Goal: Task Accomplishment & Management: Use online tool/utility

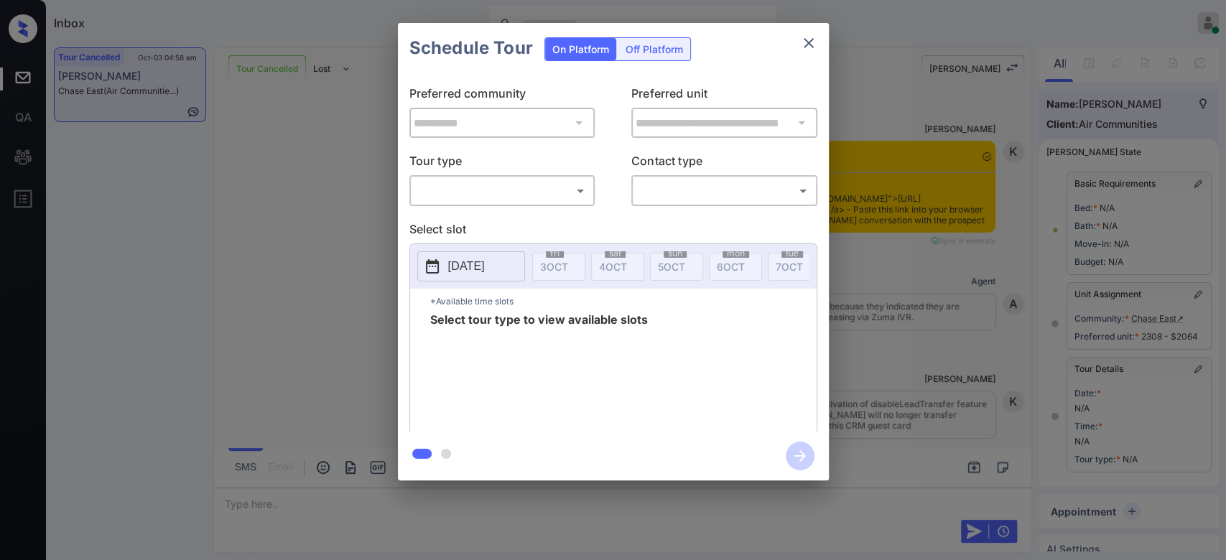
scroll to position [7811, 0]
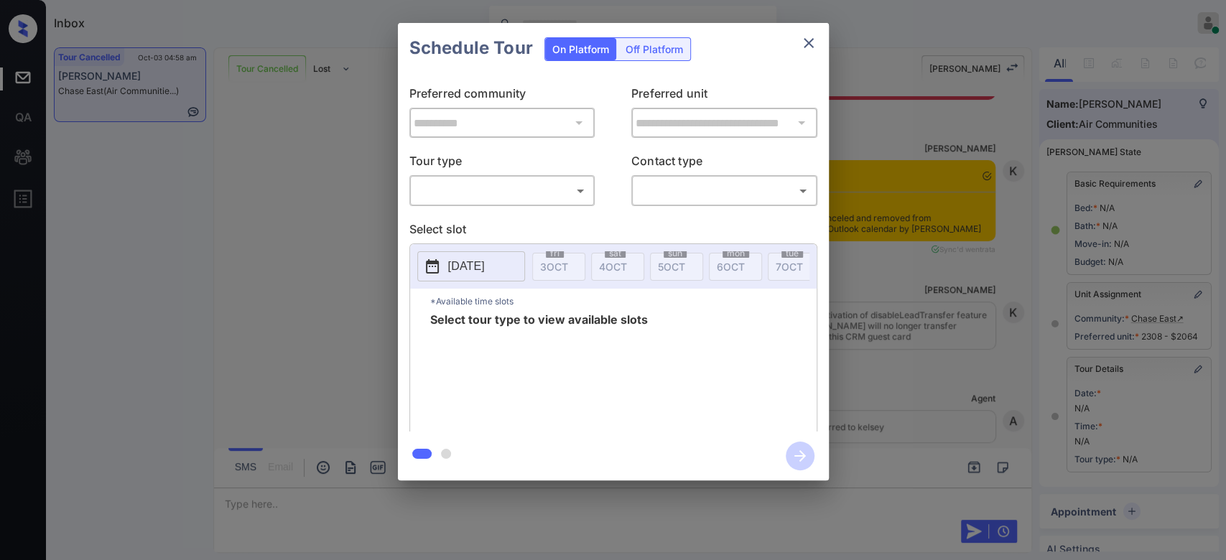
click at [477, 186] on body "Inbox Mukesh Online Set yourself offline Set yourself on break Profile Switch t…" at bounding box center [613, 280] width 1226 height 560
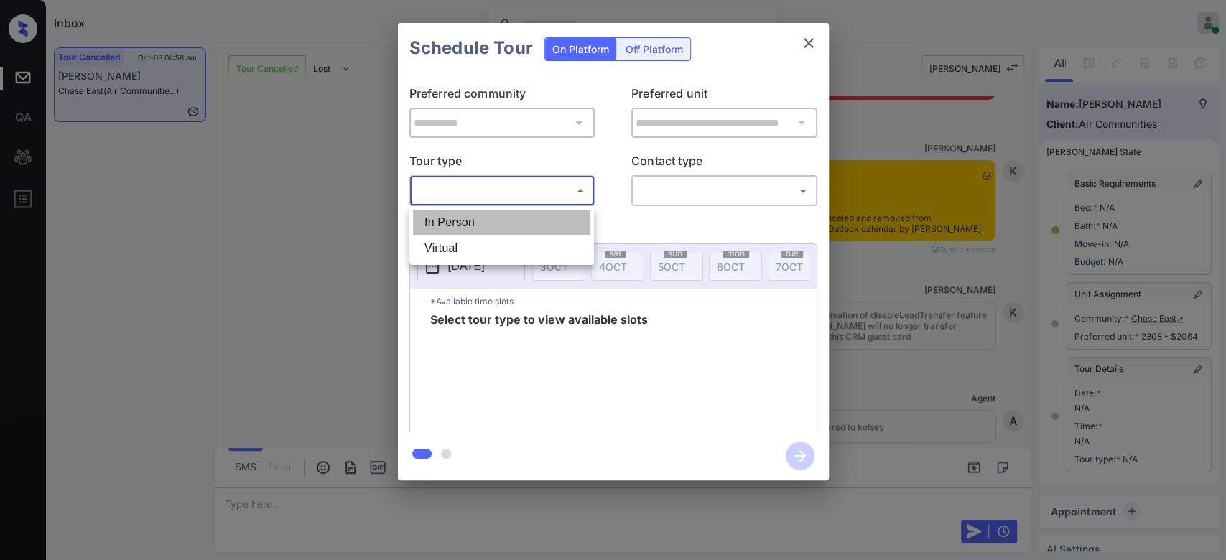
click at [473, 223] on li "In Person" at bounding box center [501, 223] width 177 height 26
type input "********"
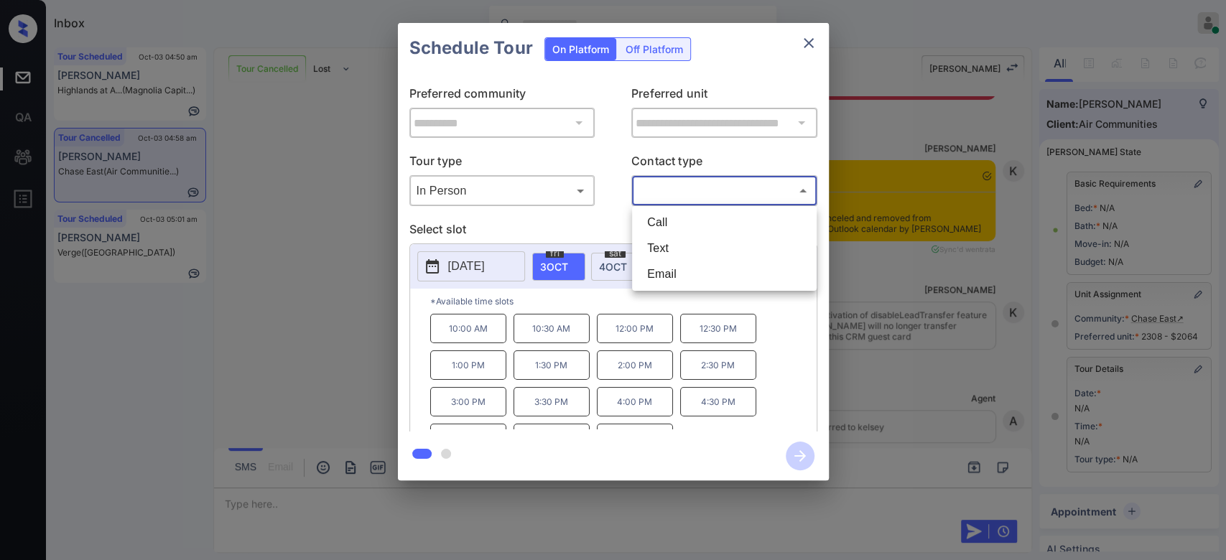
click at [689, 190] on body "Inbox Mukesh Online Set yourself offline Set yourself on break Profile Switch t…" at bounding box center [613, 280] width 1226 height 560
click at [659, 255] on li "Text" at bounding box center [724, 249] width 177 height 26
type input "****"
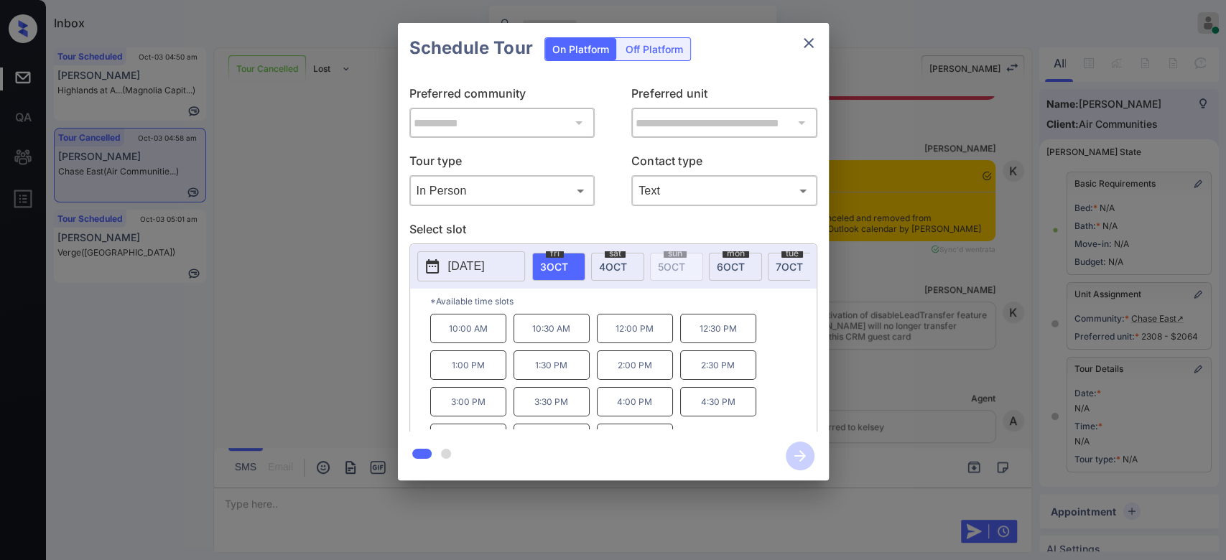
click at [485, 267] on p "2025-10-03" at bounding box center [466, 266] width 37 height 17
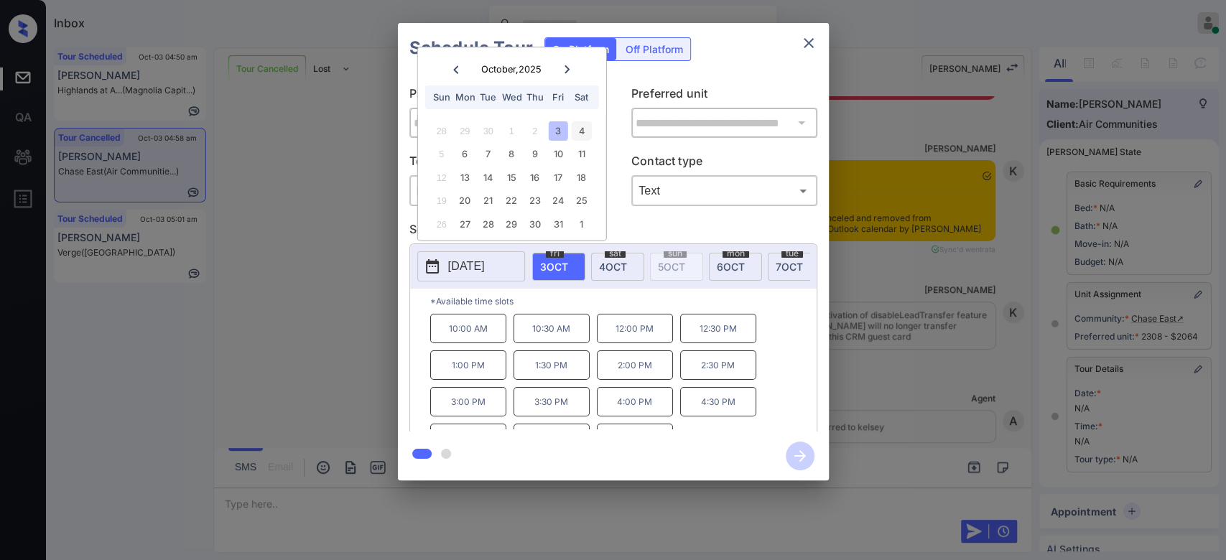
click at [580, 134] on div "4" at bounding box center [581, 130] width 19 height 19
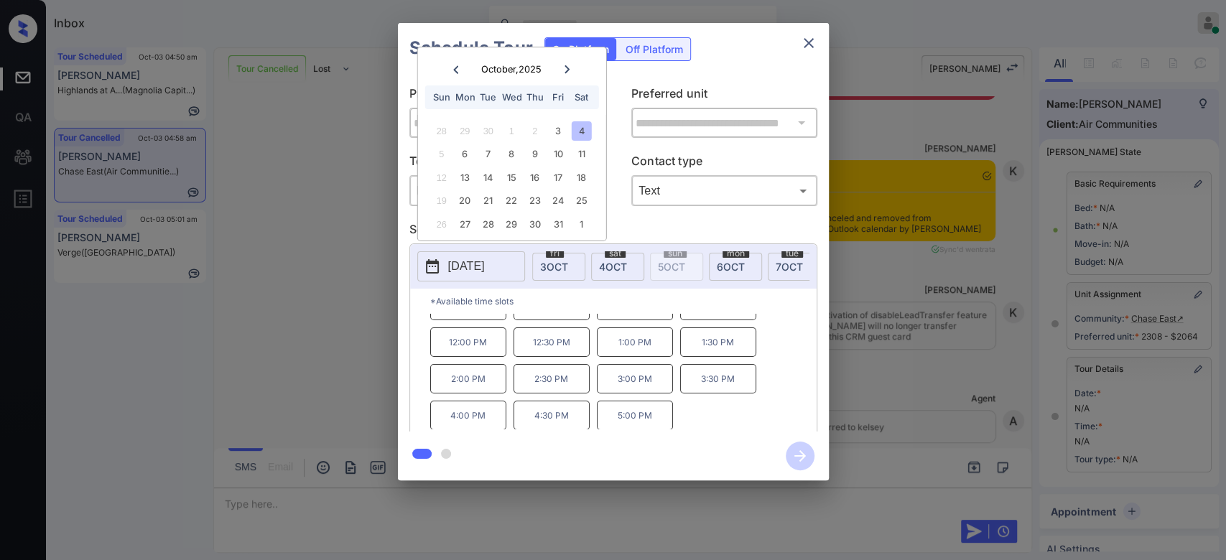
scroll to position [0, 0]
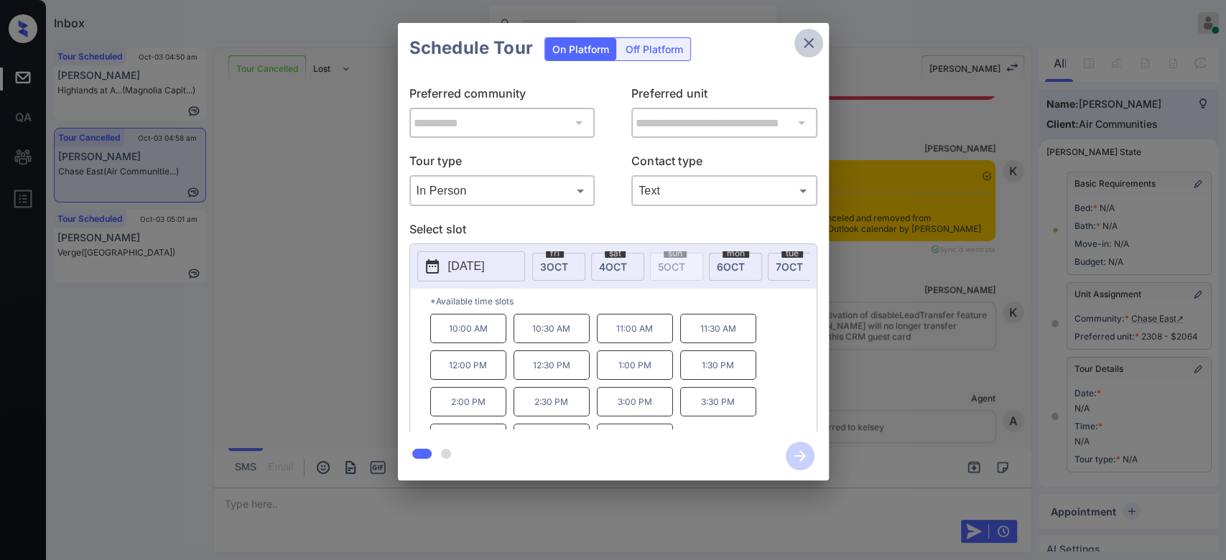
click at [815, 42] on icon "close" at bounding box center [808, 42] width 17 height 17
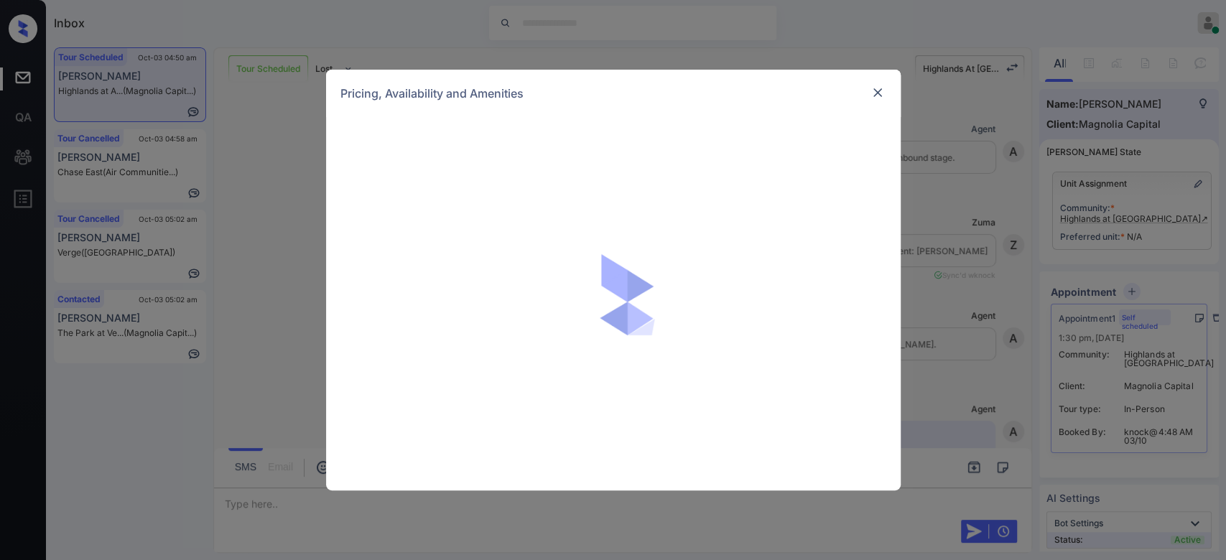
scroll to position [1526, 0]
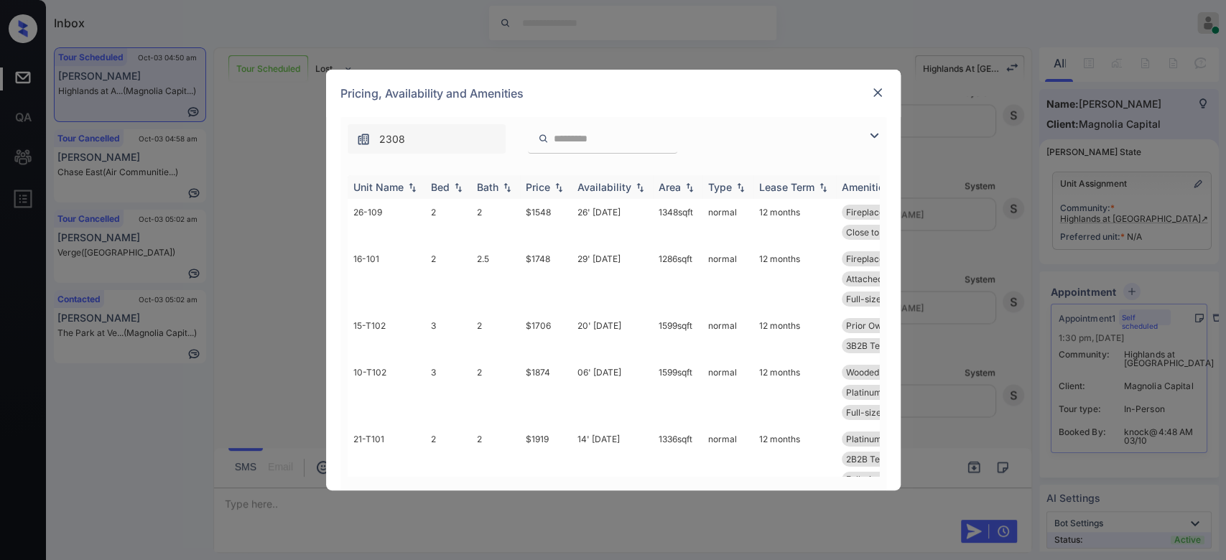
click at [534, 193] on th "Price" at bounding box center [546, 187] width 52 height 24
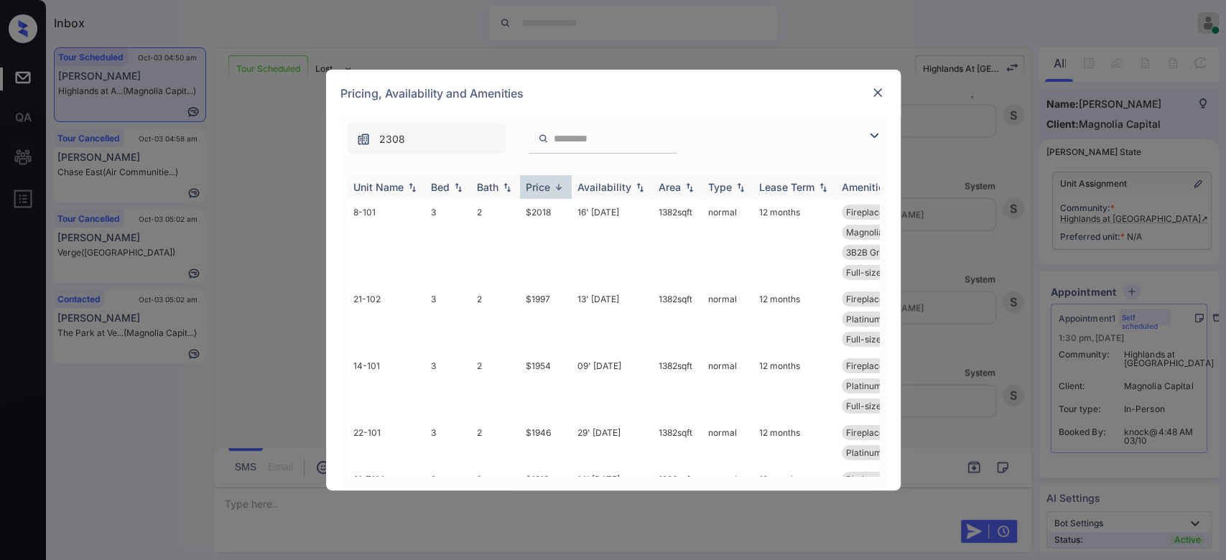
click at [534, 193] on th "Price" at bounding box center [546, 187] width 52 height 24
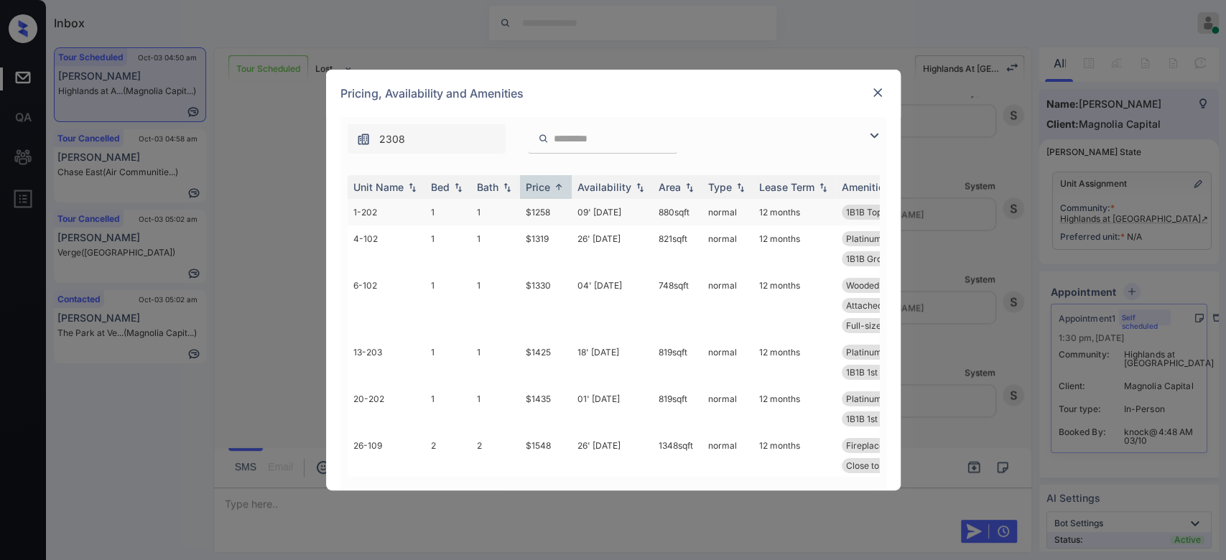
click at [543, 215] on td "$1258" at bounding box center [546, 212] width 52 height 27
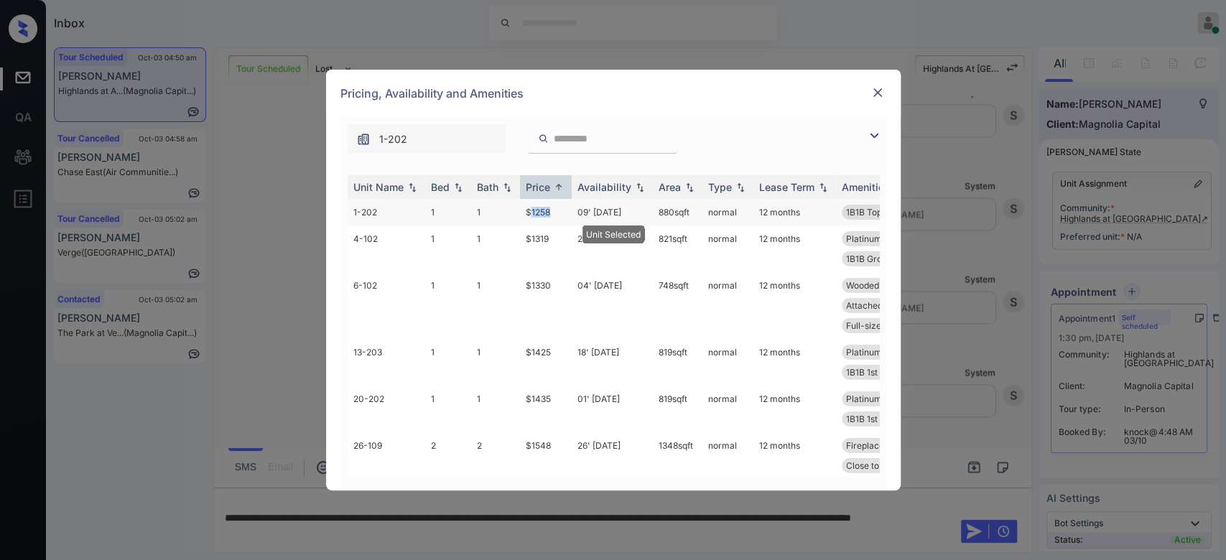
click at [543, 215] on td "$1258" at bounding box center [546, 212] width 52 height 27
click at [876, 96] on img at bounding box center [878, 92] width 14 height 14
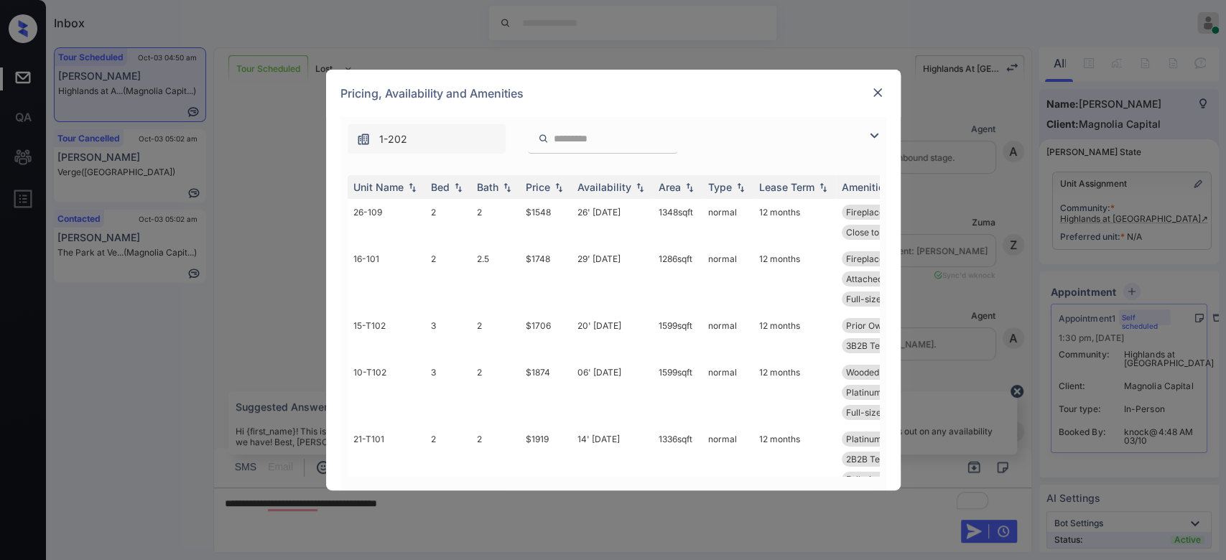
scroll to position [1526, 0]
click at [539, 172] on div "Unit Name Bed Bath Price Availability Area Type Lease Term Amenities 26-109 2 2…" at bounding box center [613, 326] width 546 height 330
click at [543, 185] on div "Price" at bounding box center [538, 187] width 24 height 12
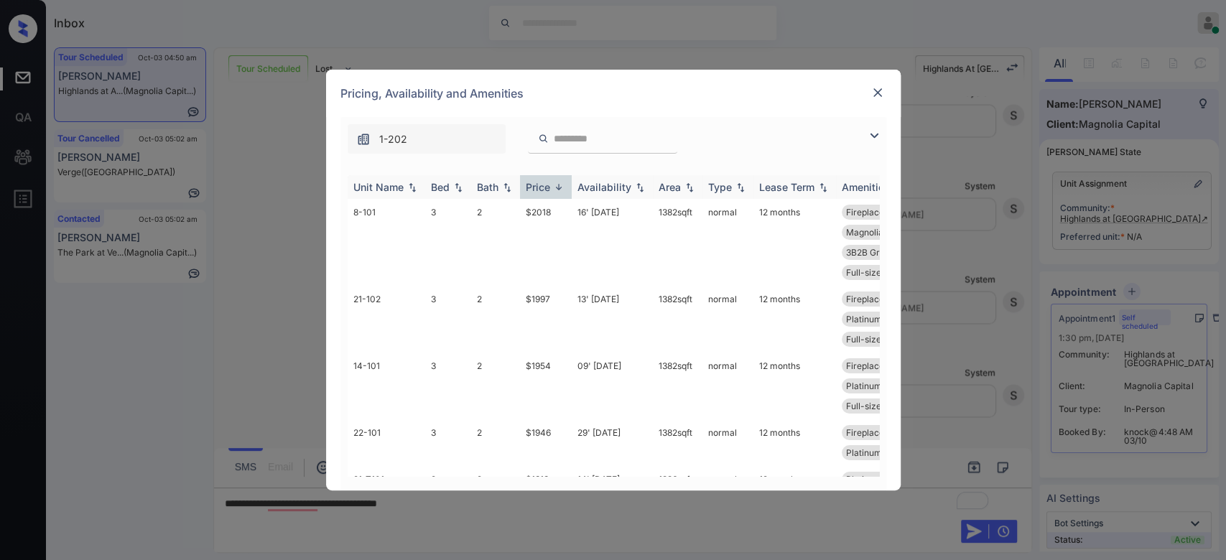
click at [543, 185] on div "Price" at bounding box center [538, 187] width 24 height 12
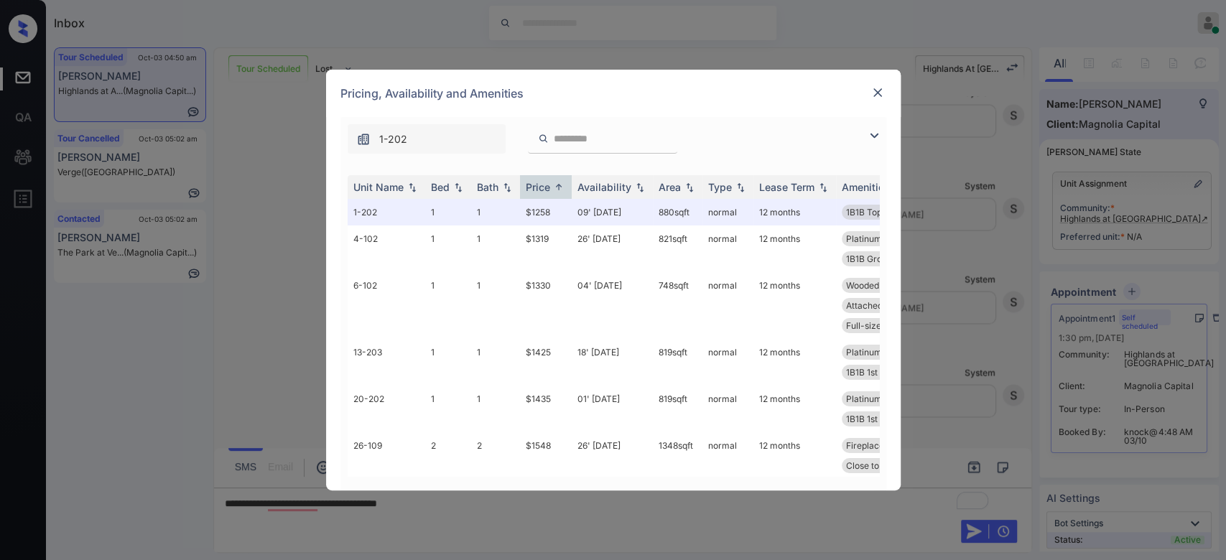
click at [881, 91] on img at bounding box center [878, 92] width 14 height 14
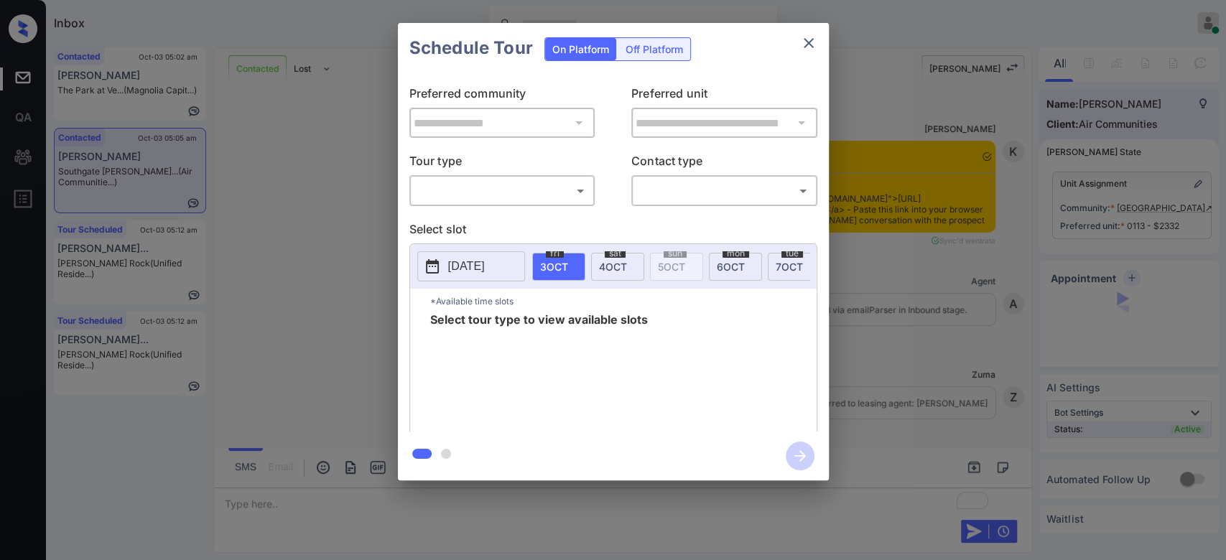
scroll to position [1852, 0]
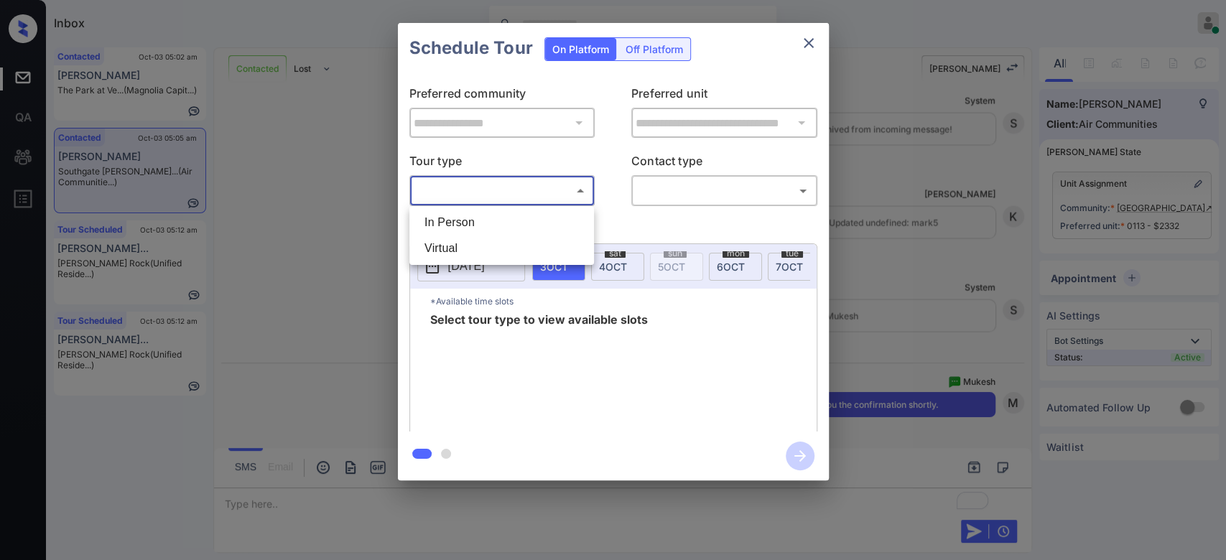
click at [496, 182] on body "Inbox Mukesh Online Set yourself offline Set yourself on break Profile Switch t…" at bounding box center [613, 280] width 1226 height 560
click at [481, 225] on li "In Person" at bounding box center [501, 223] width 177 height 26
type input "********"
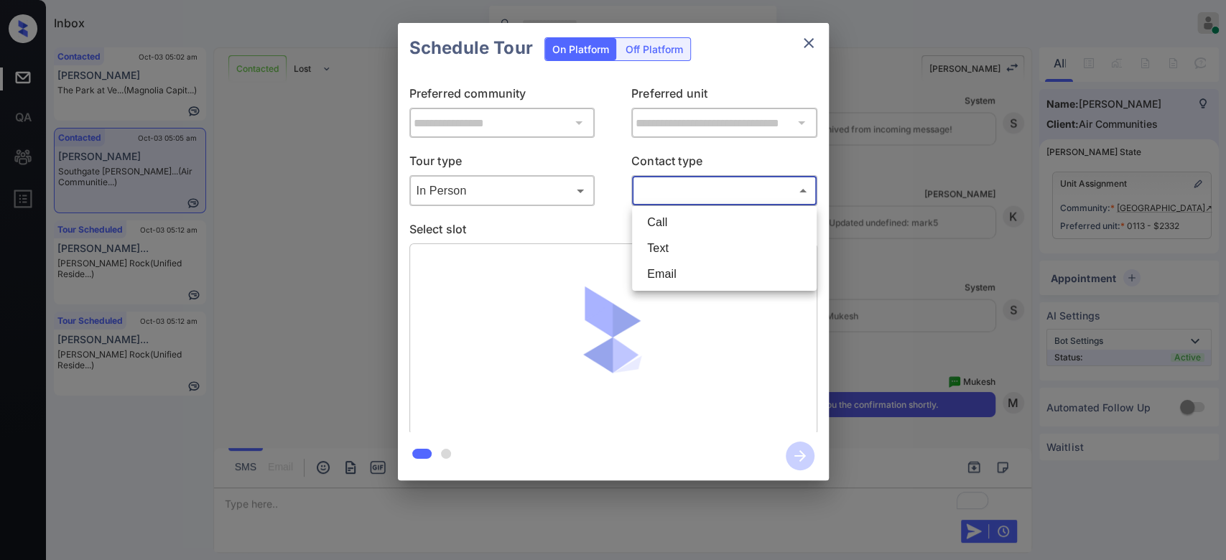
drag, startPoint x: 700, startPoint y: 187, endPoint x: 670, endPoint y: 251, distance: 71.3
click at [670, 251] on body "Inbox Mukesh Online Set yourself offline Set yourself on break Profile Switch t…" at bounding box center [613, 280] width 1226 height 560
click at [670, 251] on li "Text" at bounding box center [724, 249] width 177 height 26
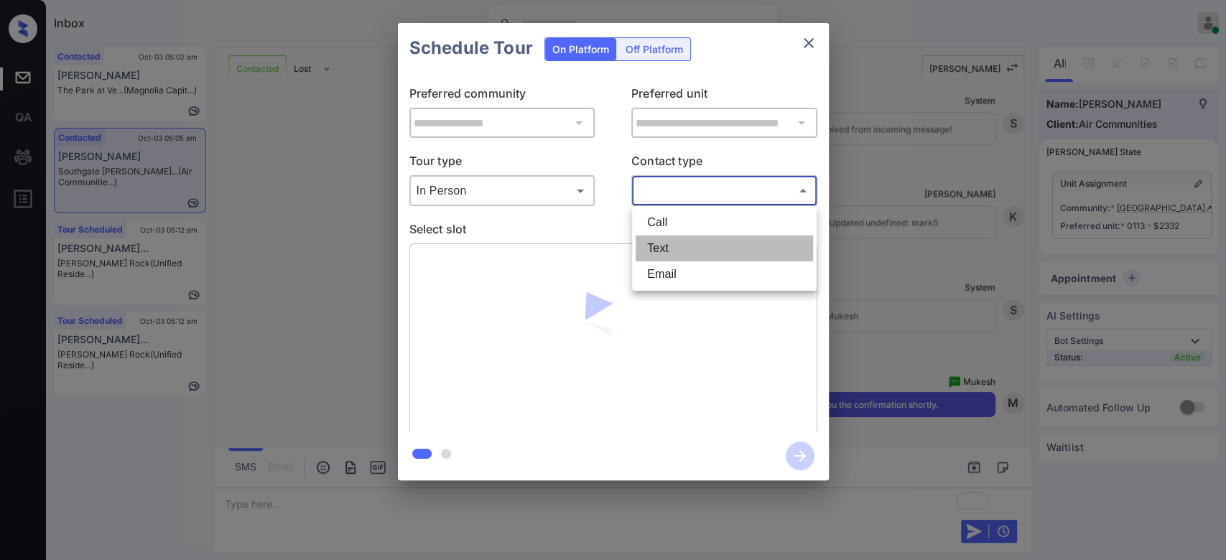
type input "****"
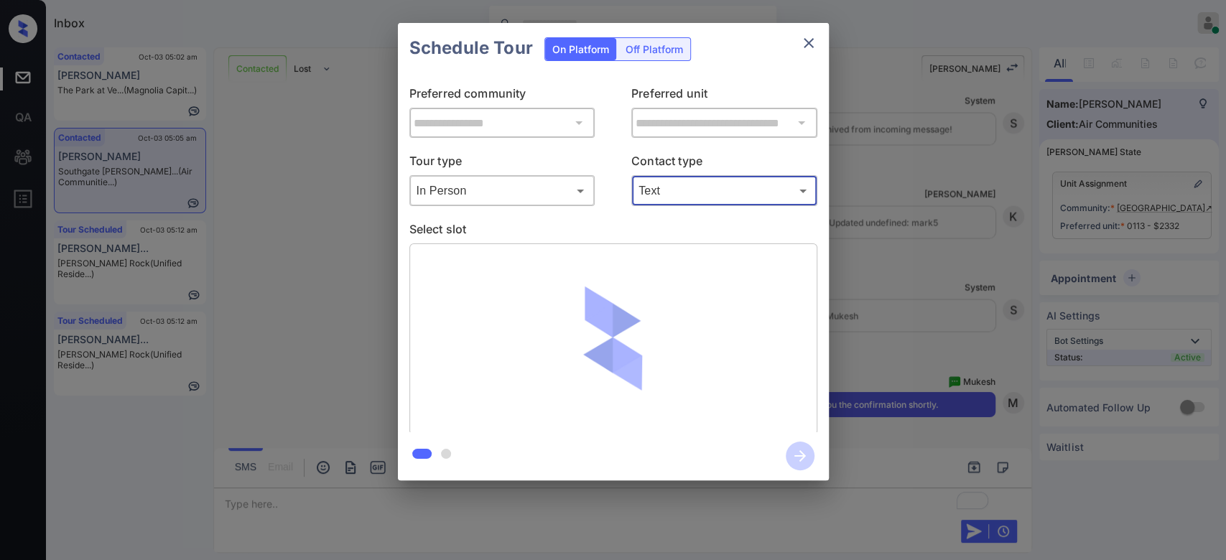
click at [745, 47] on div "Schedule Tour On Platform Off Platform" at bounding box center [613, 48] width 431 height 50
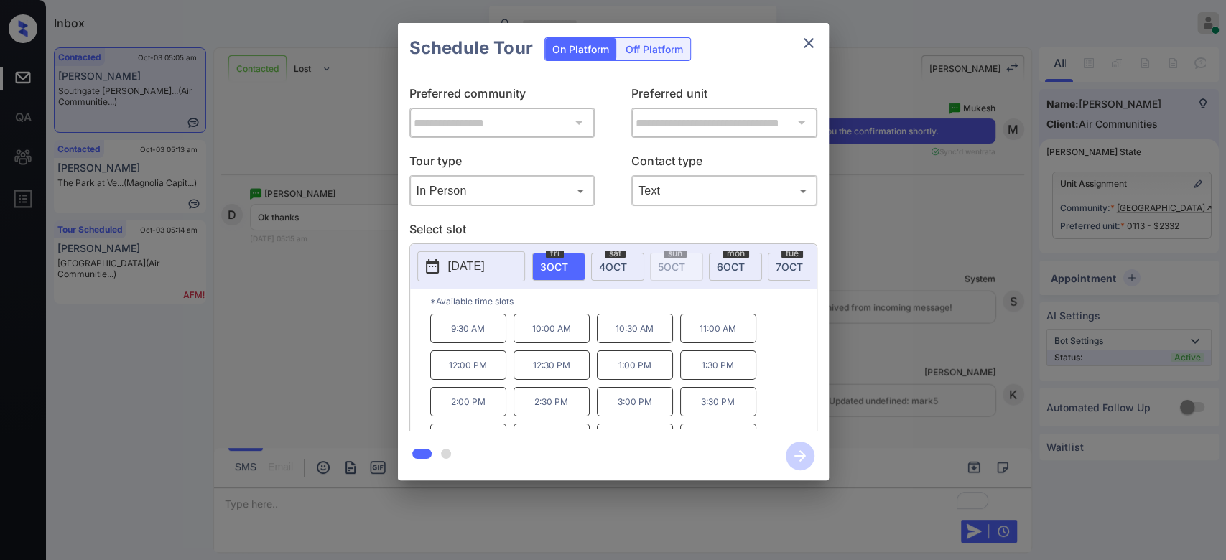
scroll to position [2126, 0]
click at [815, 45] on icon "close" at bounding box center [808, 42] width 17 height 17
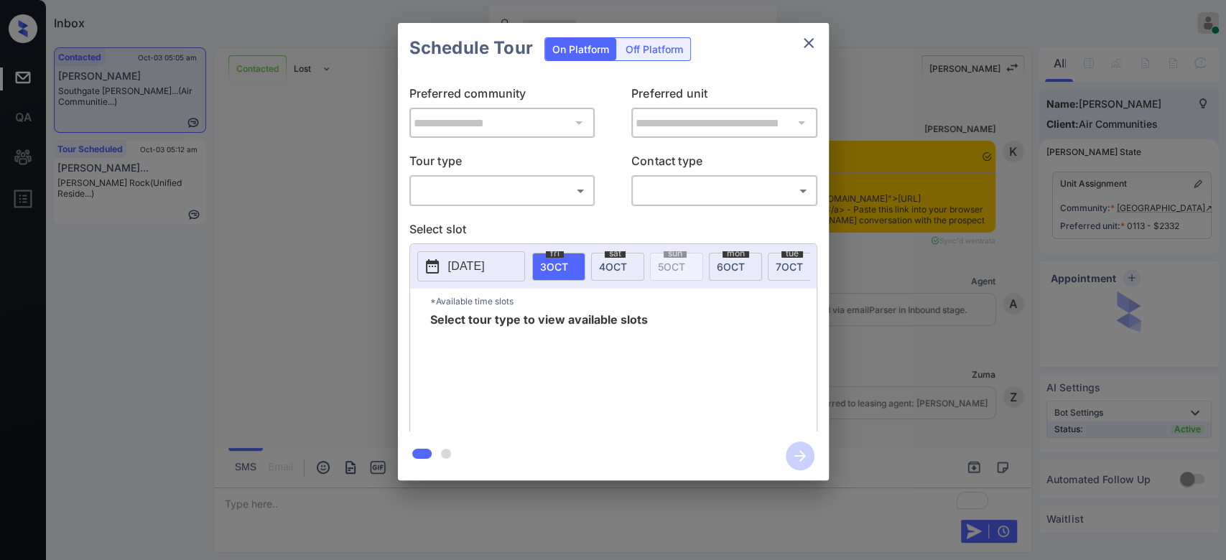
scroll to position [2126, 0]
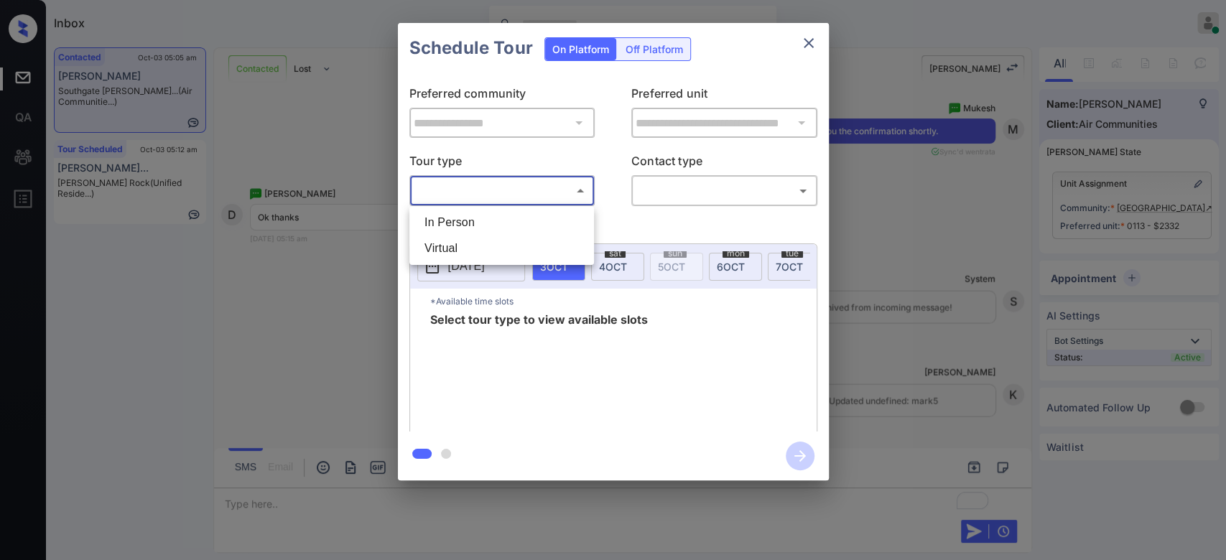
click at [548, 193] on body "Inbox Mukesh Online Set yourself offline Set yourself on break Profile Switch t…" at bounding box center [613, 280] width 1226 height 560
click at [485, 227] on li "In Person" at bounding box center [501, 223] width 177 height 26
type input "********"
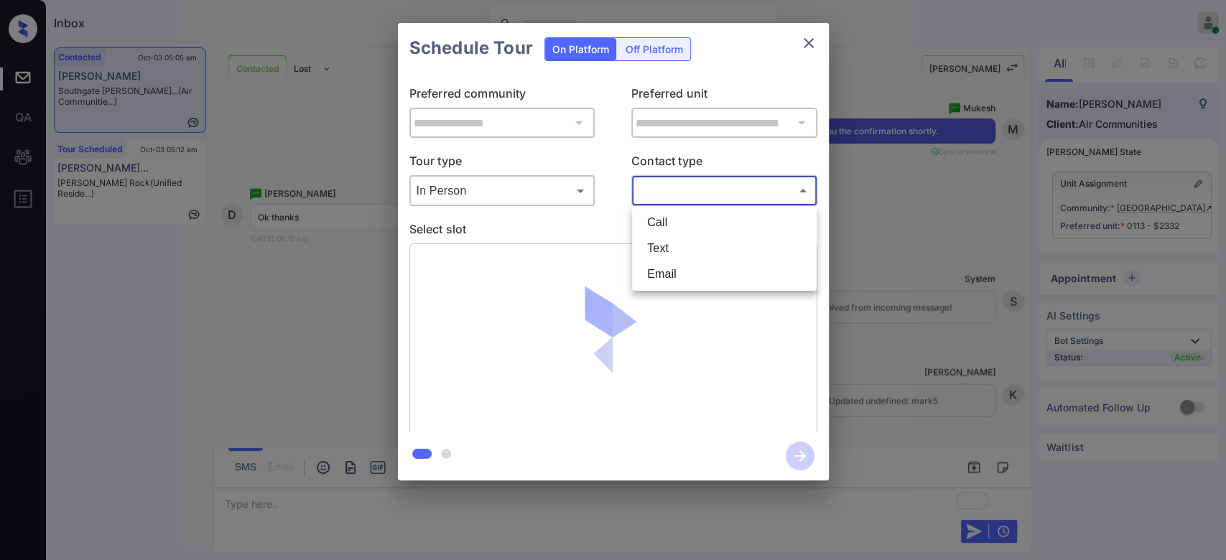
drag, startPoint x: 699, startPoint y: 185, endPoint x: 662, endPoint y: 247, distance: 72.2
click at [662, 247] on body "Inbox Mukesh Online Set yourself offline Set yourself on break Profile Switch t…" at bounding box center [613, 280] width 1226 height 560
click at [662, 247] on li "Text" at bounding box center [724, 249] width 177 height 26
type input "****"
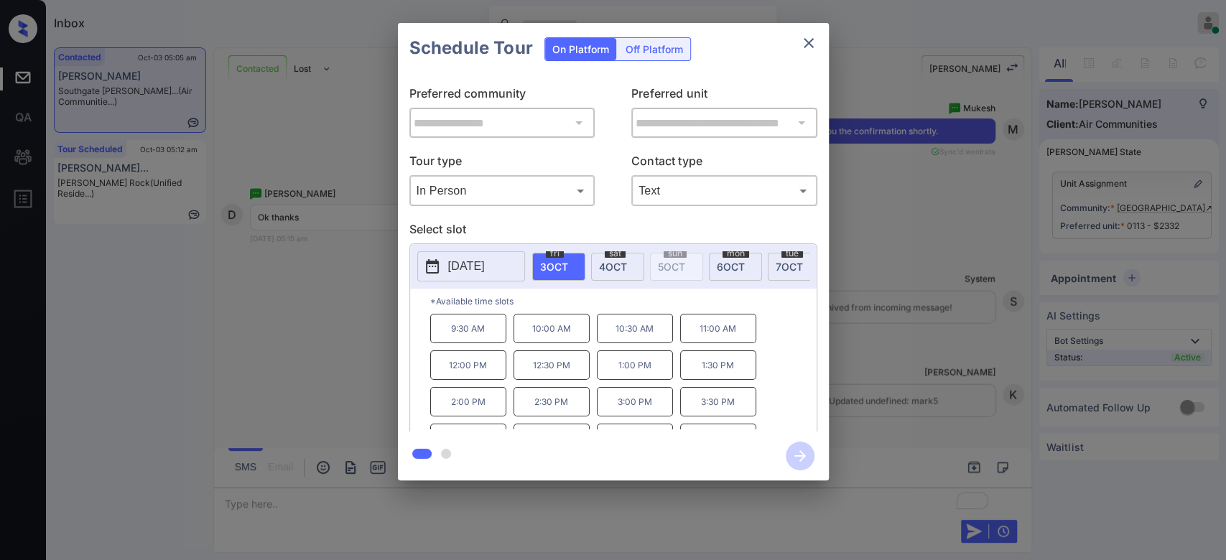
click at [473, 411] on p "2:00 PM" at bounding box center [468, 401] width 76 height 29
click at [797, 449] on icon "button" at bounding box center [800, 456] width 29 height 29
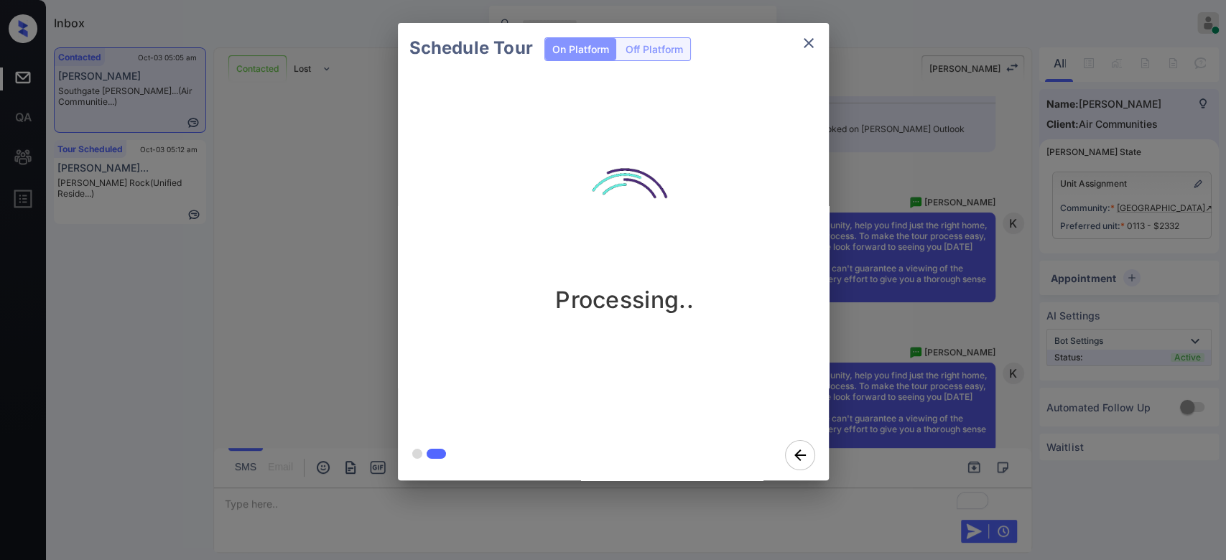
scroll to position [3077, 0]
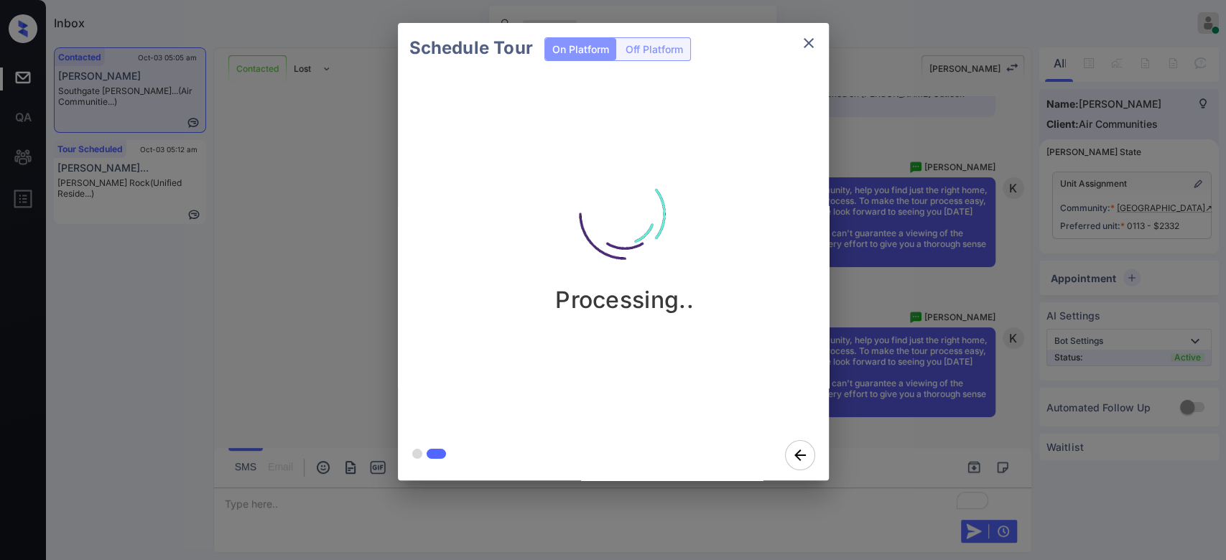
click at [904, 346] on div "Schedule Tour On Platform Off Platform Processing.." at bounding box center [613, 252] width 1226 height 504
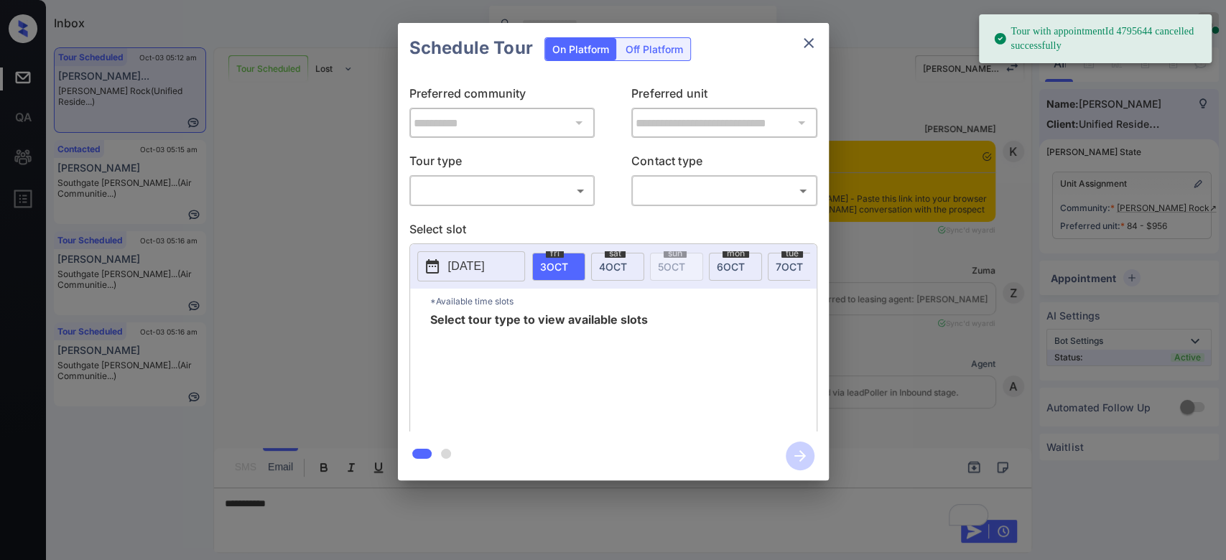
scroll to position [4113, 0]
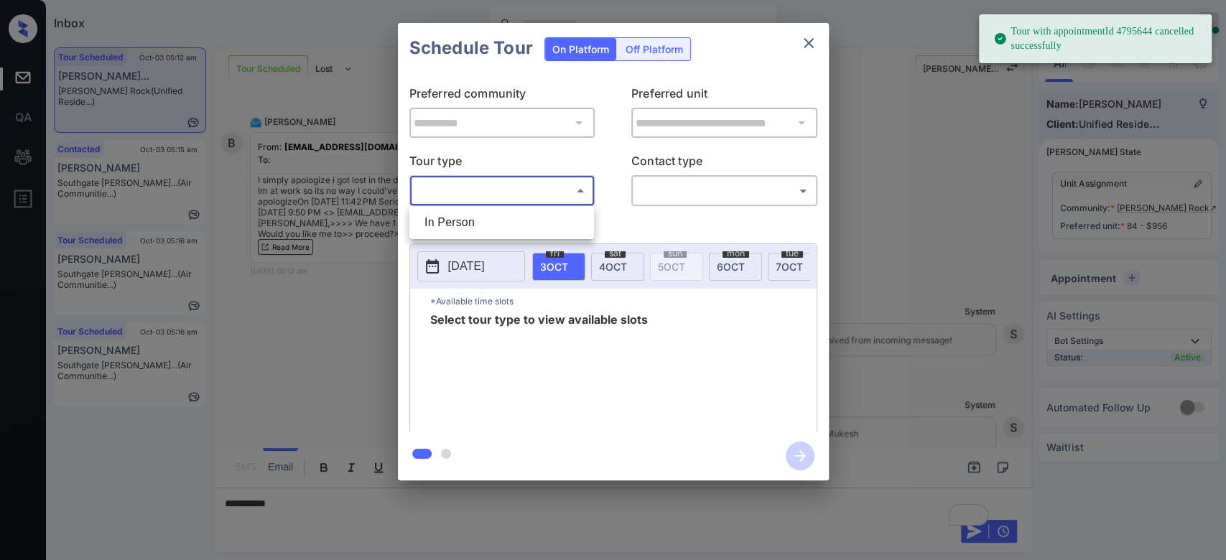
drag, startPoint x: 534, startPoint y: 186, endPoint x: 493, endPoint y: 214, distance: 49.0
click at [493, 214] on body "Tour with appointmentId 4795644 cancelled successfully Inbox Mukesh Online Set …" at bounding box center [613, 280] width 1226 height 560
click at [493, 214] on li "In Person" at bounding box center [501, 223] width 177 height 26
type input "********"
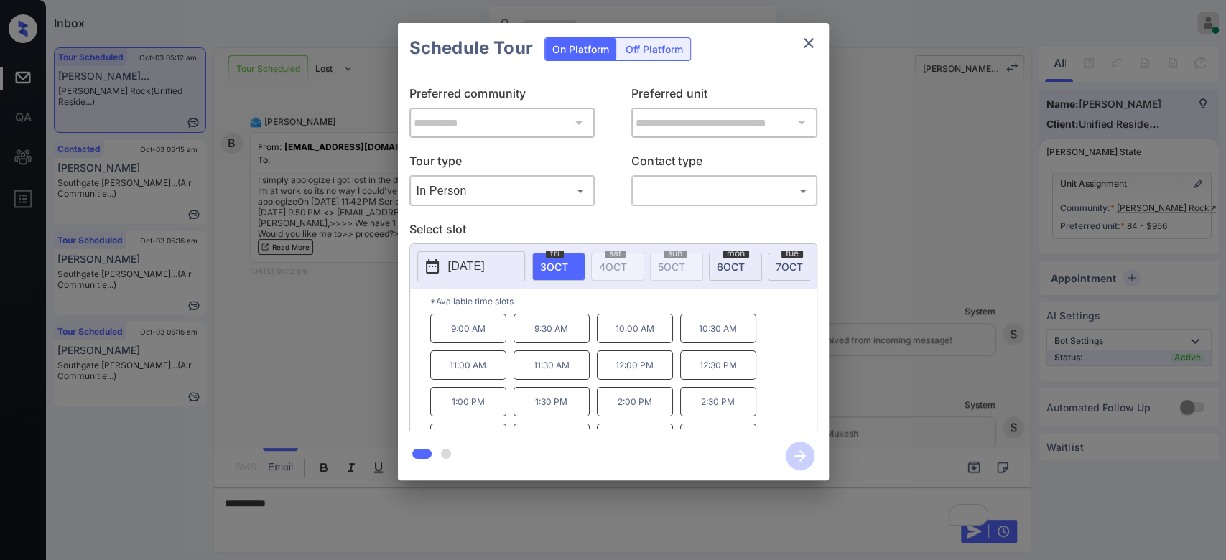
click at [459, 273] on p "[DATE]" at bounding box center [466, 266] width 37 height 17
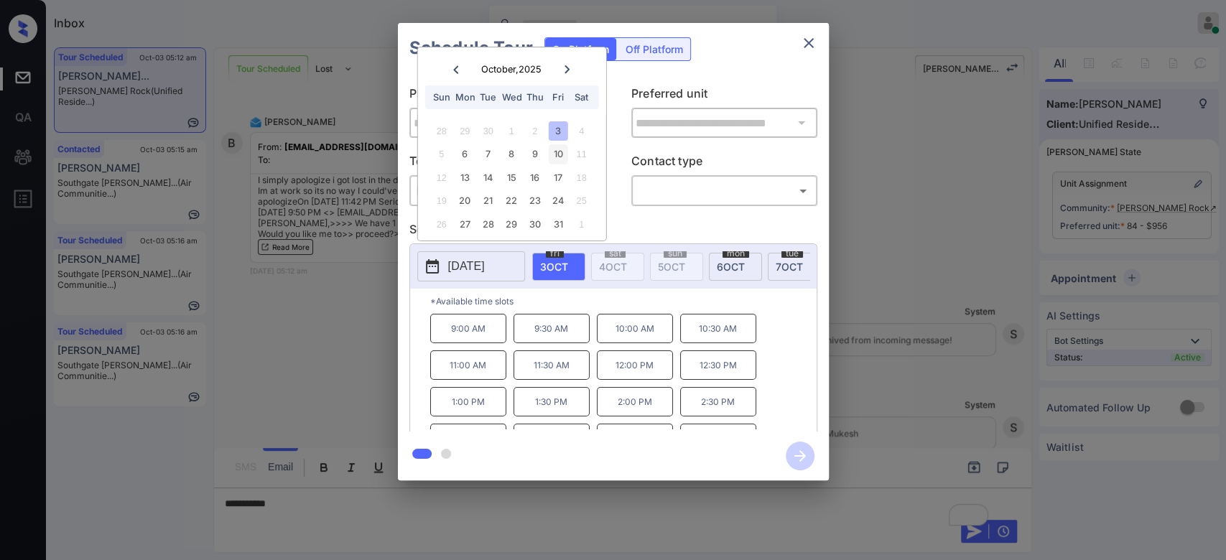
click at [562, 152] on div "10" at bounding box center [558, 153] width 19 height 19
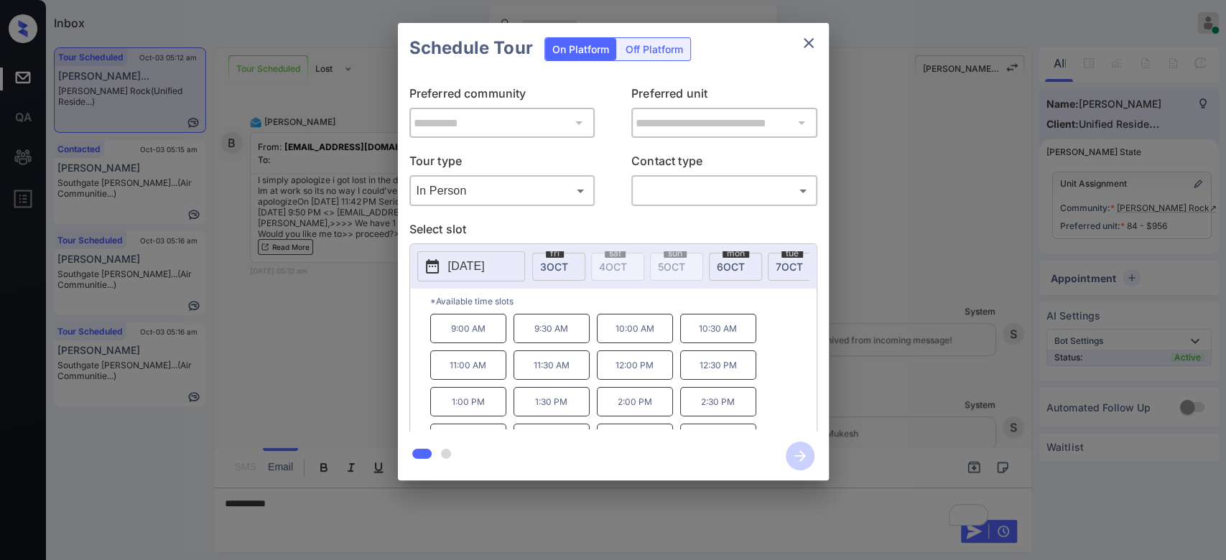
click at [910, 267] on div "**********" at bounding box center [613, 252] width 1226 height 504
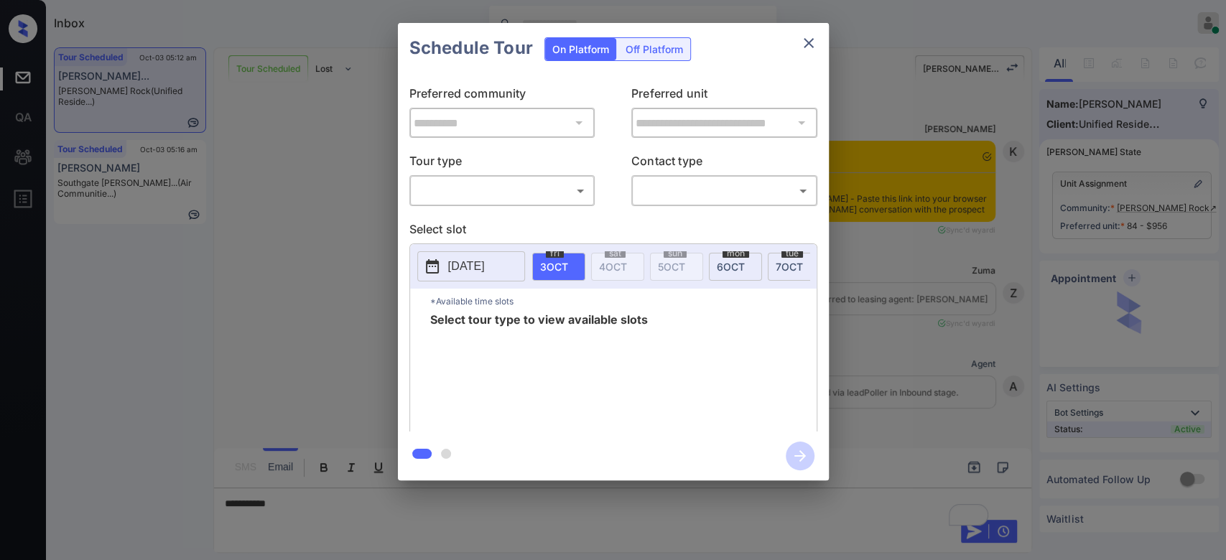
scroll to position [1072, 0]
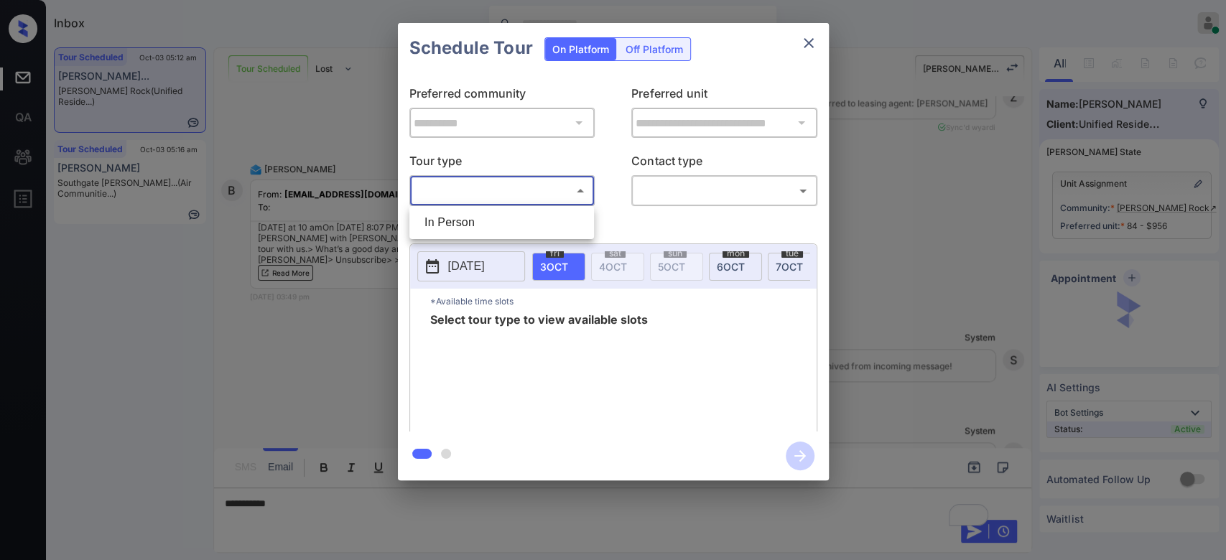
click at [563, 187] on body "Inbox Mukesh Online Set yourself offline Set yourself on break Profile Switch t…" at bounding box center [613, 280] width 1226 height 560
click at [469, 222] on li "In Person" at bounding box center [501, 223] width 177 height 26
type input "********"
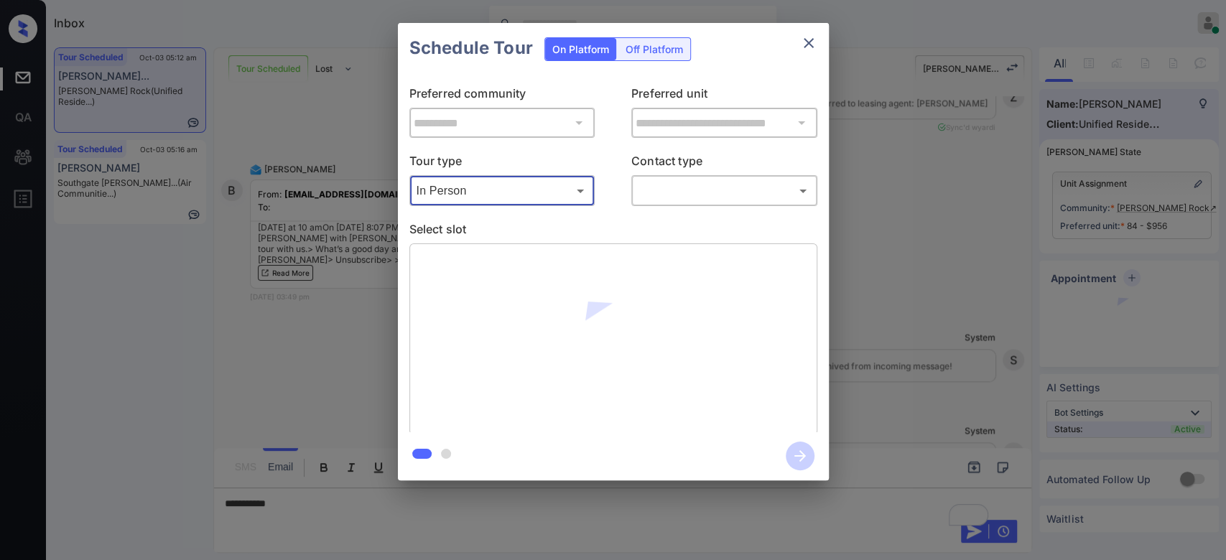
click at [716, 190] on body "Inbox Mukesh Online Set yourself offline Set yourself on break Profile Switch t…" at bounding box center [613, 280] width 1226 height 560
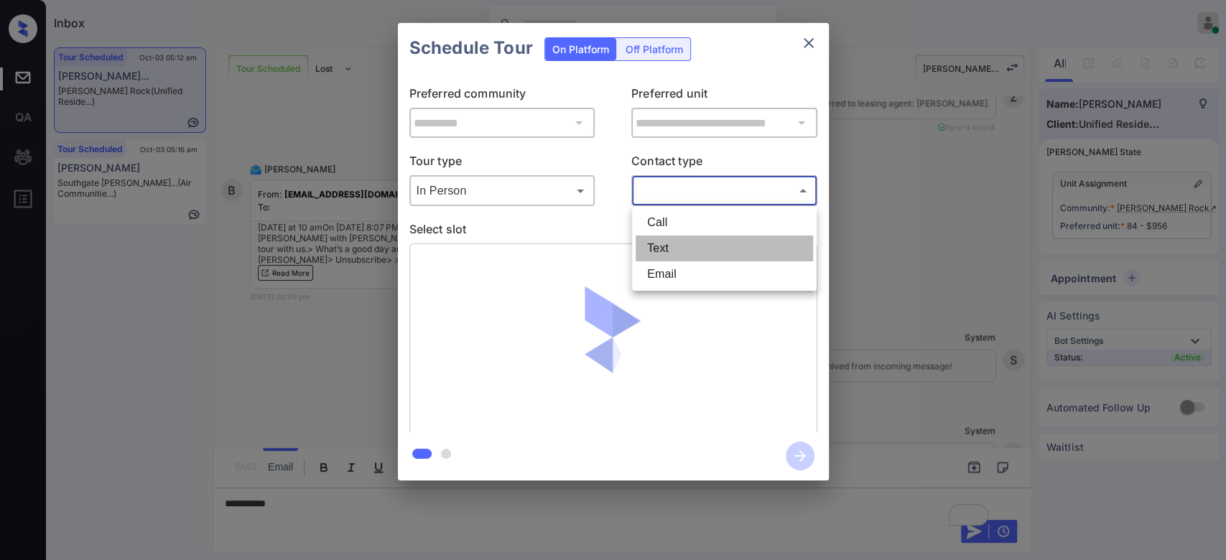
click at [669, 253] on li "Text" at bounding box center [724, 249] width 177 height 26
type input "****"
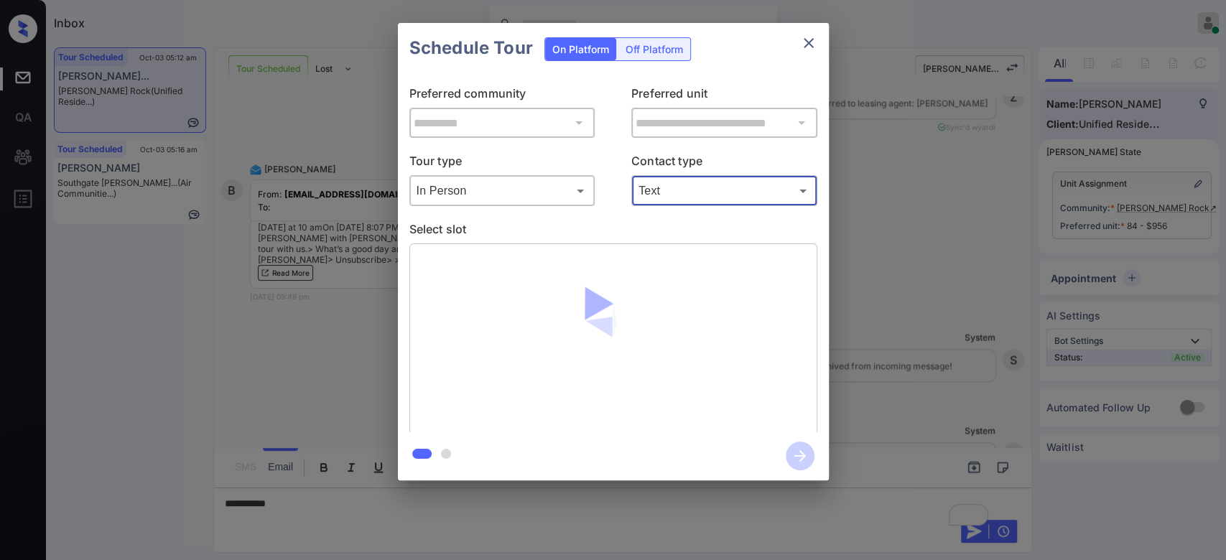
click at [960, 152] on div "**********" at bounding box center [613, 252] width 1226 height 504
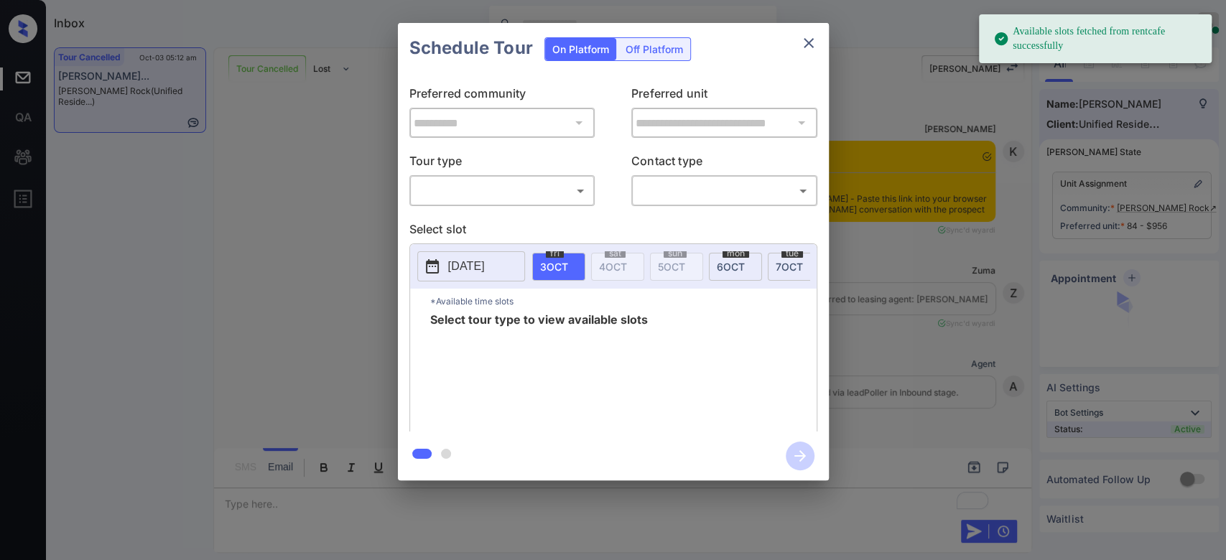
scroll to position [4632, 0]
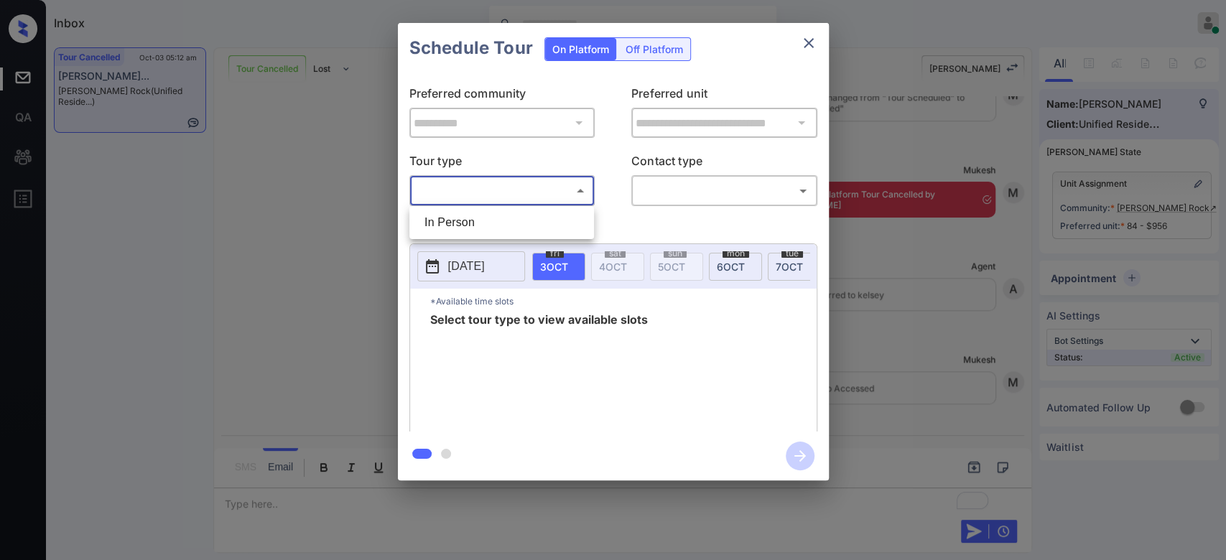
click at [488, 198] on body "Inbox Mukesh Online Set yourself offline Set yourself on break Profile Switch t…" at bounding box center [613, 280] width 1226 height 560
click at [473, 216] on li "In Person" at bounding box center [501, 223] width 177 height 26
type input "********"
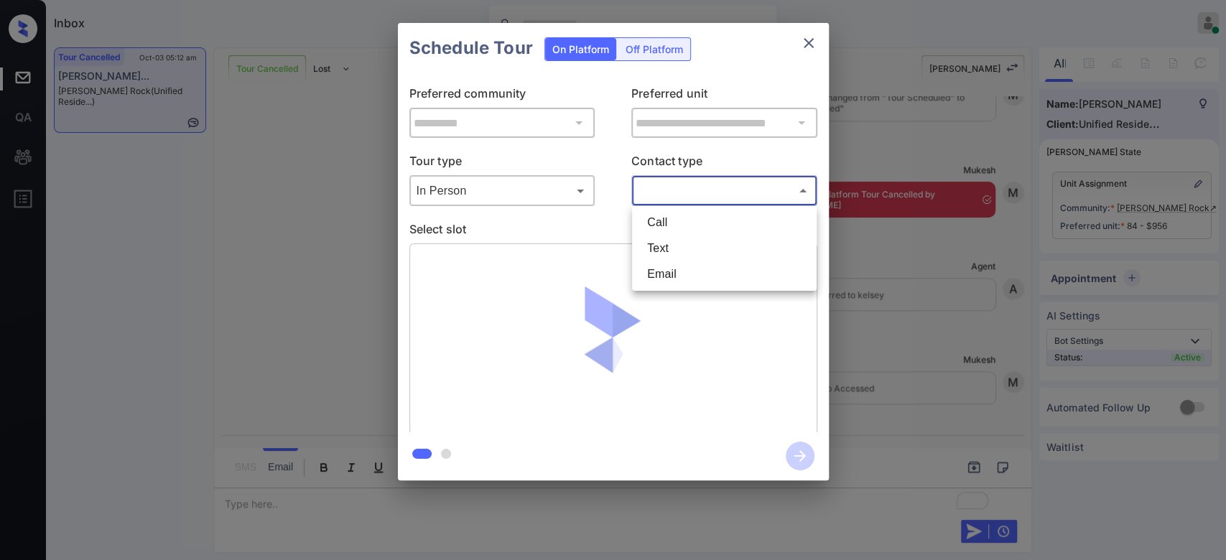
click at [713, 188] on body "Inbox Mukesh Online Set yourself offline Set yourself on break Profile Switch t…" at bounding box center [613, 280] width 1226 height 560
click at [694, 249] on li "Text" at bounding box center [724, 249] width 177 height 26
type input "****"
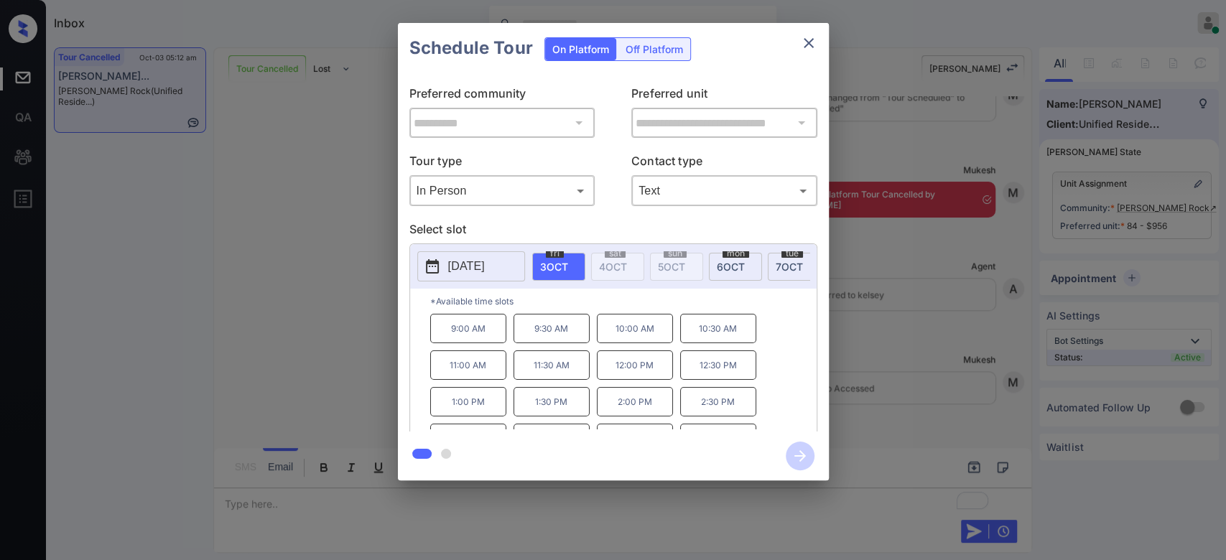
click at [483, 261] on p "[DATE]" at bounding box center [466, 266] width 37 height 17
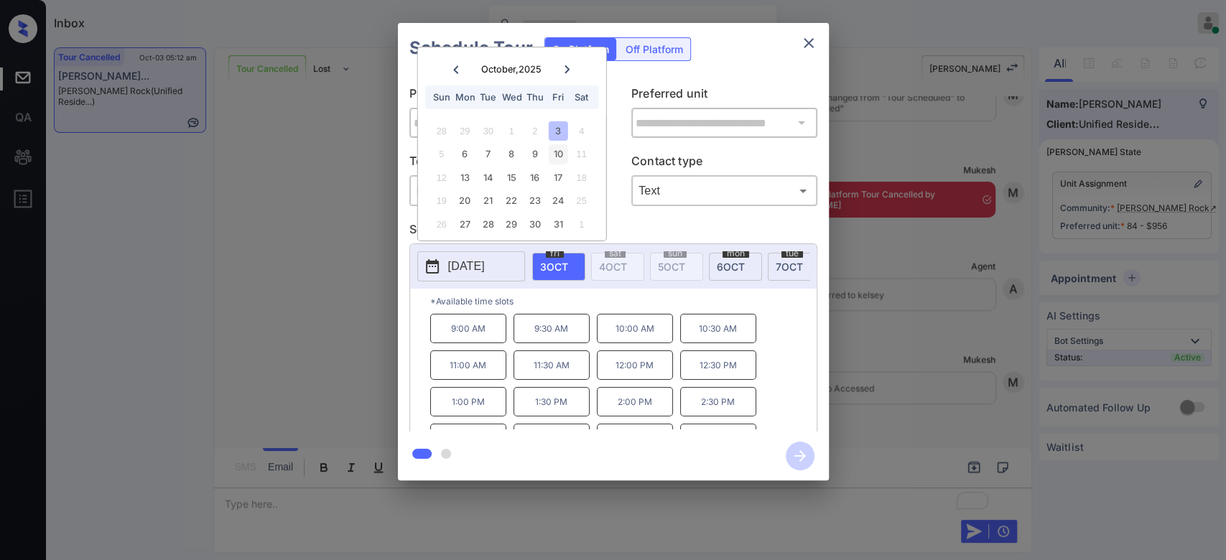
click at [552, 152] on div "10" at bounding box center [558, 153] width 19 height 19
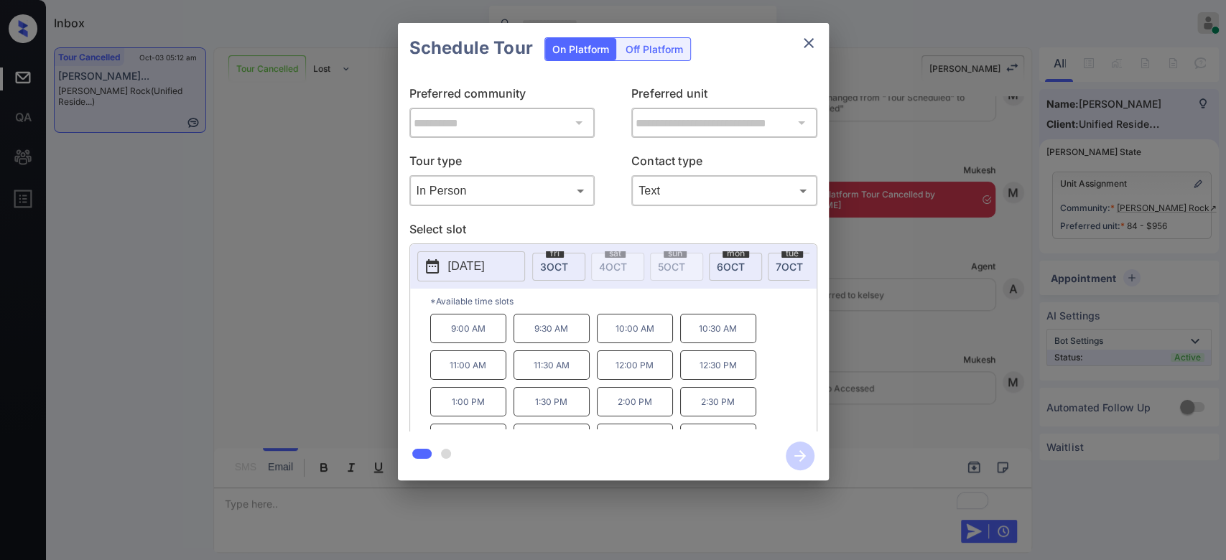
click at [644, 338] on p "10:00 AM" at bounding box center [635, 328] width 76 height 29
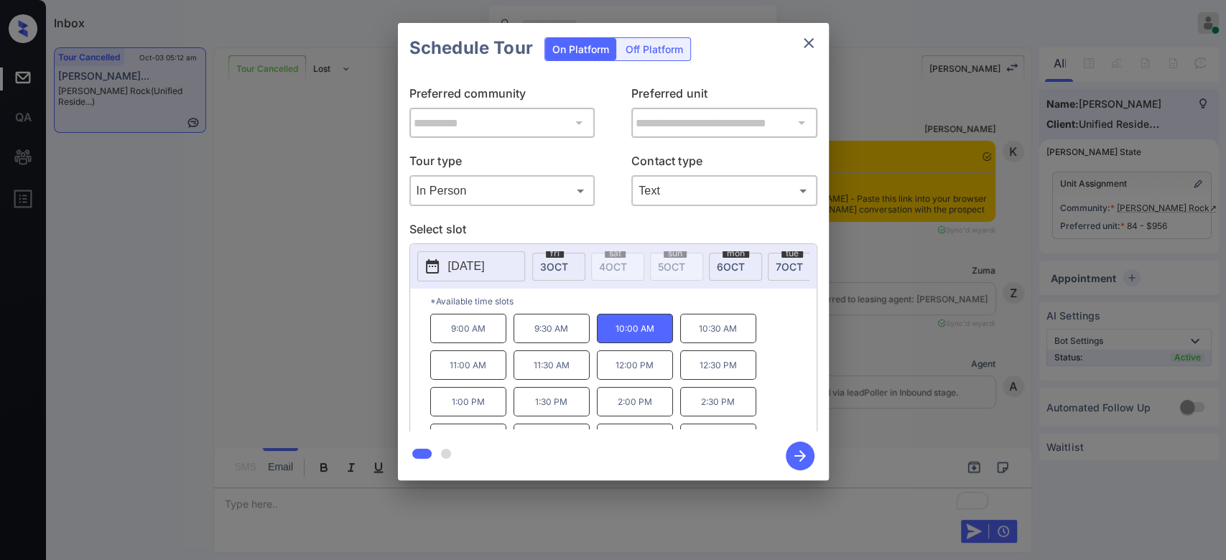
click at [802, 455] on icon "button" at bounding box center [799, 455] width 11 height 11
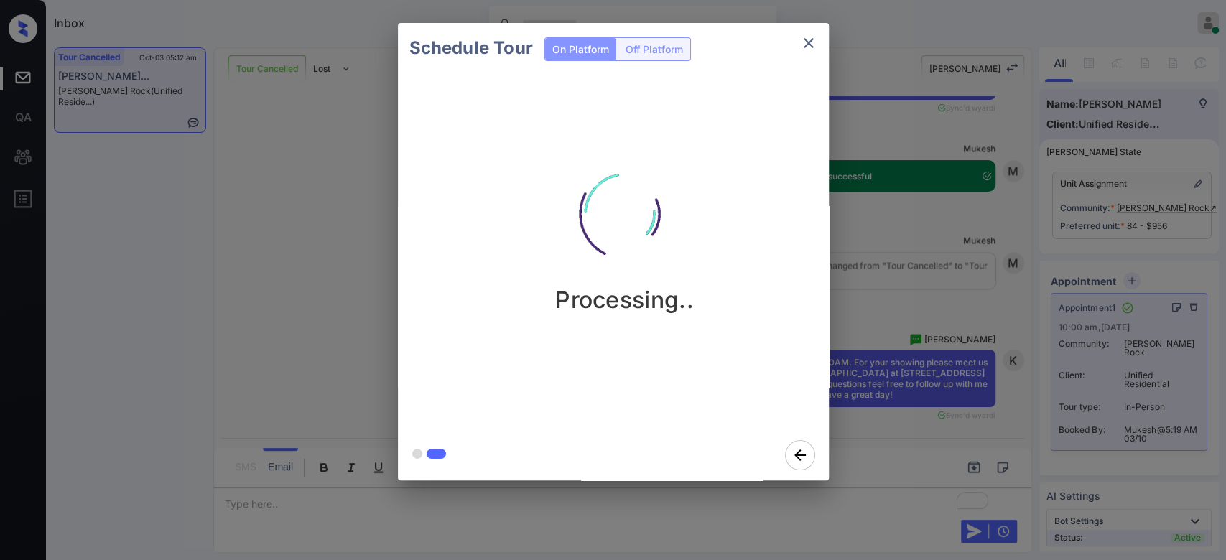
scroll to position [5187, 0]
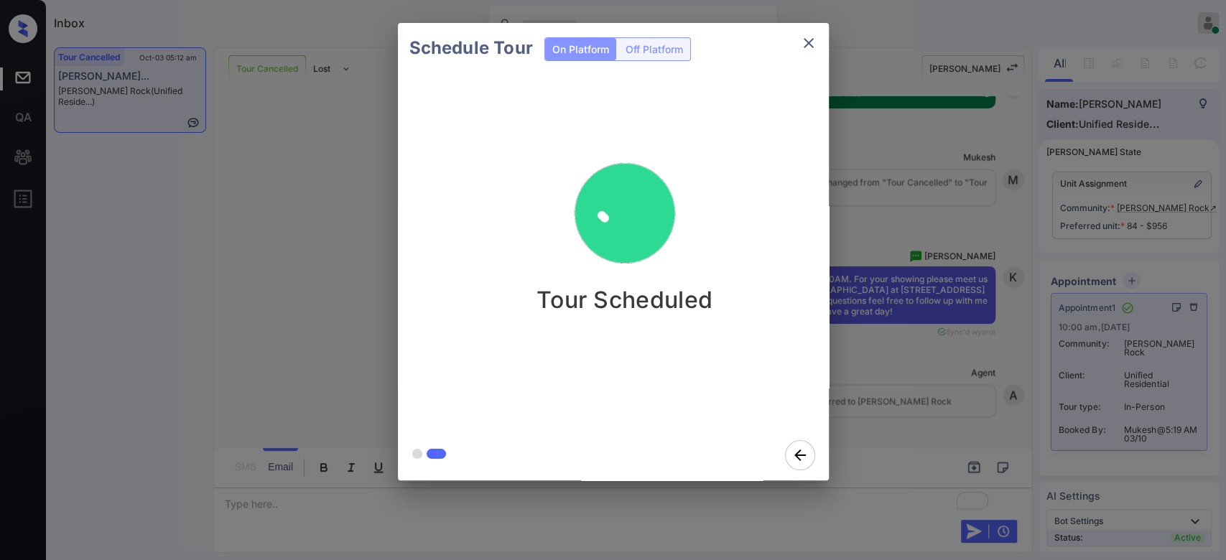
click at [805, 366] on div "Tour Scheduled" at bounding box center [625, 251] width 454 height 357
click at [891, 238] on div "Schedule Tour On Platform Off Platform Tour Scheduled" at bounding box center [613, 252] width 1226 height 504
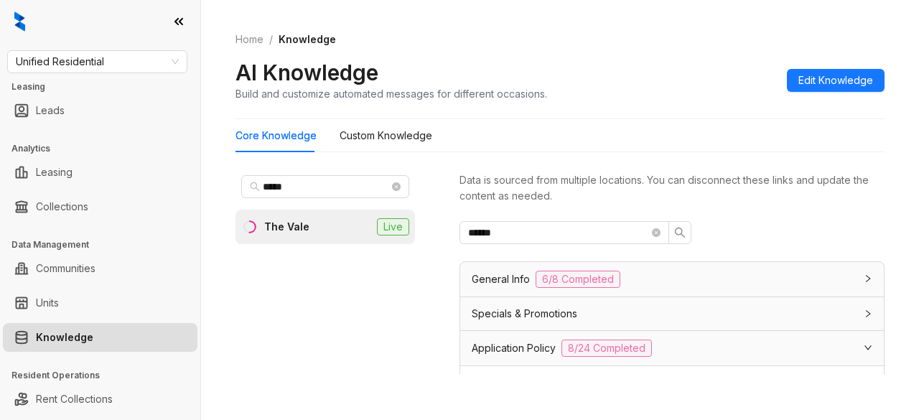
scroll to position [547, 0]
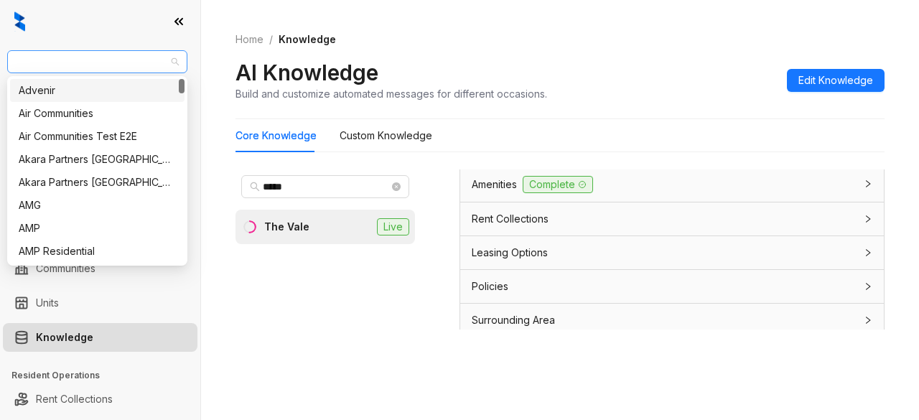
click at [88, 56] on span "Unified Residential" at bounding box center [97, 62] width 163 height 22
type input "**"
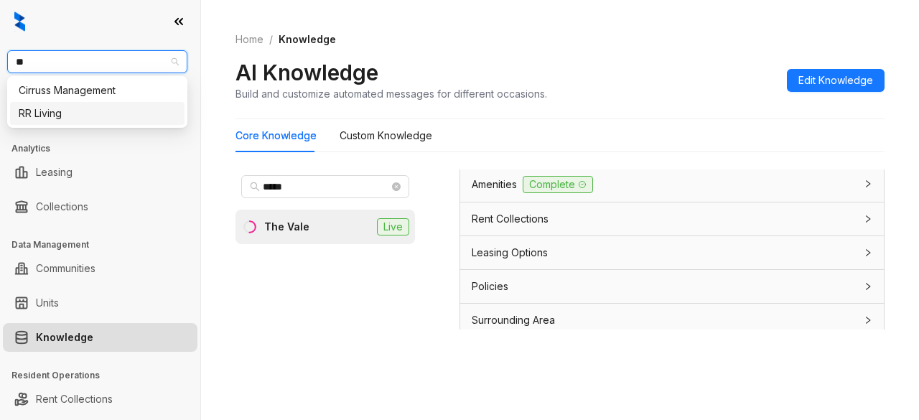
click at [34, 123] on div "RR Living" at bounding box center [97, 113] width 175 height 23
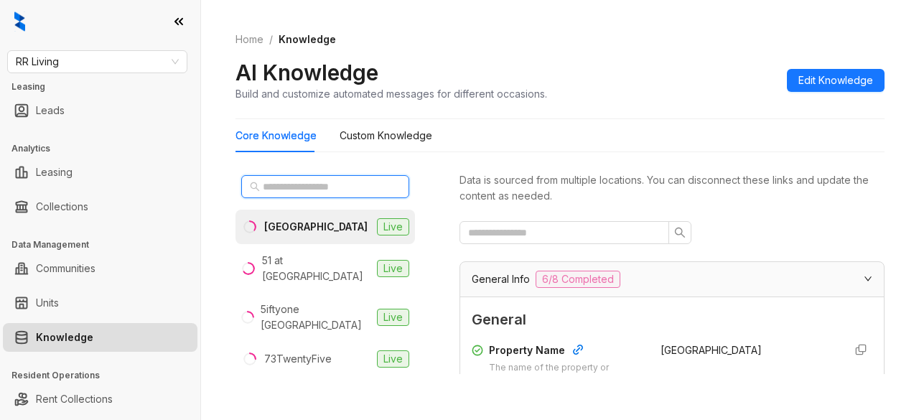
click at [289, 186] on input "text" at bounding box center [326, 187] width 126 height 16
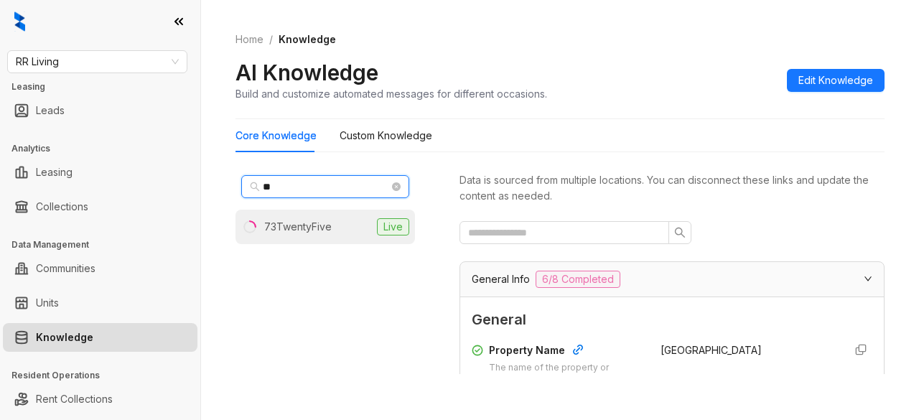
type input "**"
click at [305, 227] on div "73TwentyFive" at bounding box center [298, 227] width 68 height 16
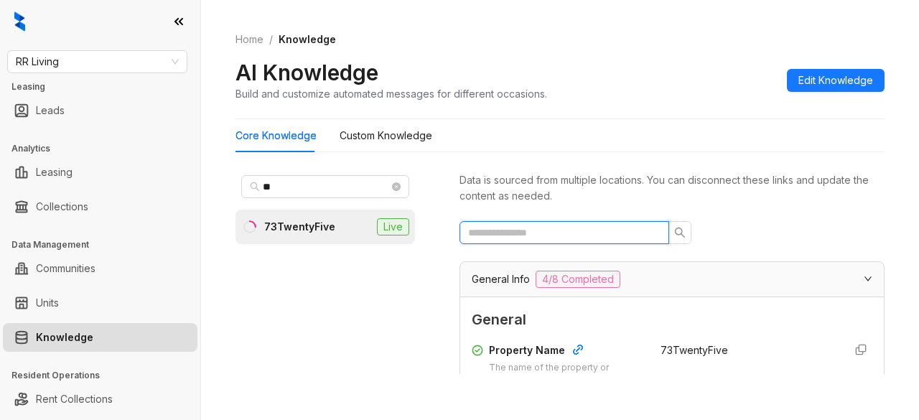
click at [533, 234] on input "text" at bounding box center [558, 233] width 181 height 16
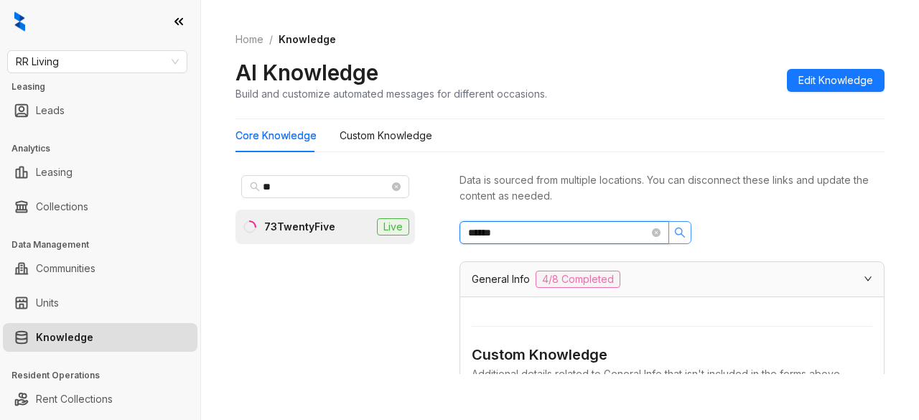
click at [677, 234] on icon "search" at bounding box center [680, 233] width 10 height 10
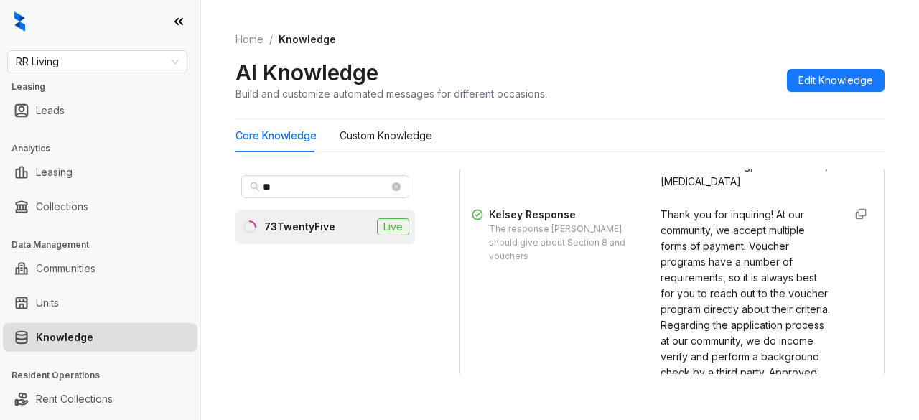
scroll to position [1164, 0]
drag, startPoint x: 678, startPoint y: 240, endPoint x: 740, endPoint y: 239, distance: 61.8
click at [740, 189] on div "section 8, voucher, housing assistance, subsidized, hud, affordable housing, in…" at bounding box center [747, 157] width 172 height 63
copy span "low-income"
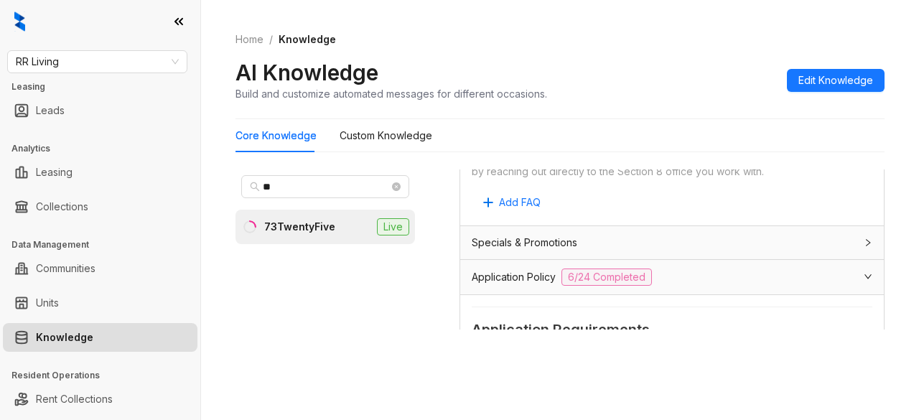
scroll to position [0, 0]
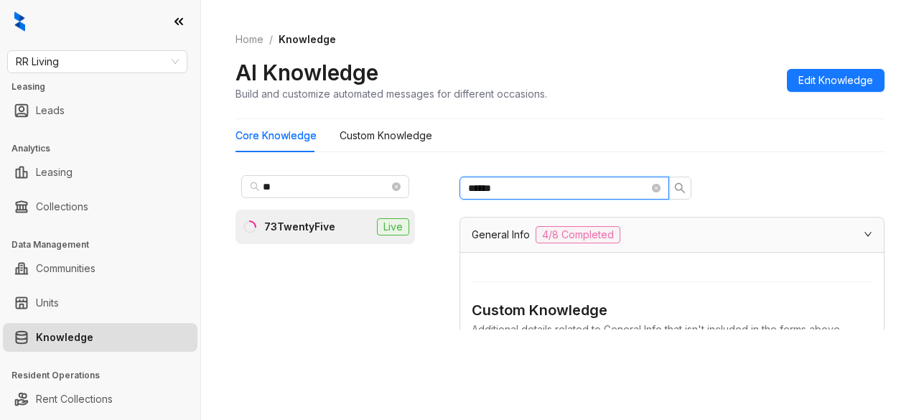
click at [583, 185] on input "******" at bounding box center [558, 188] width 181 height 16
paste input "****"
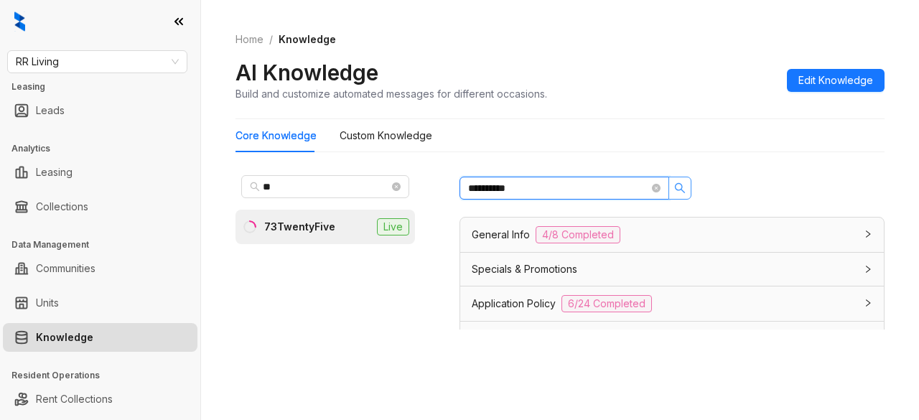
click at [687, 191] on button "button" at bounding box center [680, 188] width 23 height 23
type input "**********"
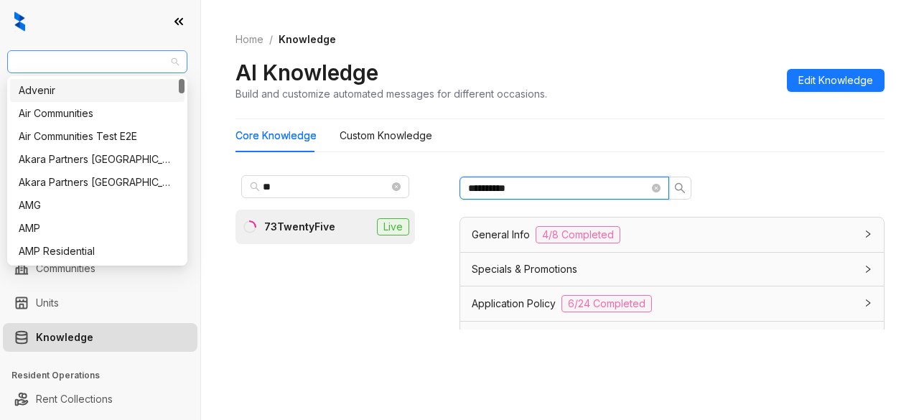
click at [112, 64] on span "RR Living" at bounding box center [97, 62] width 163 height 22
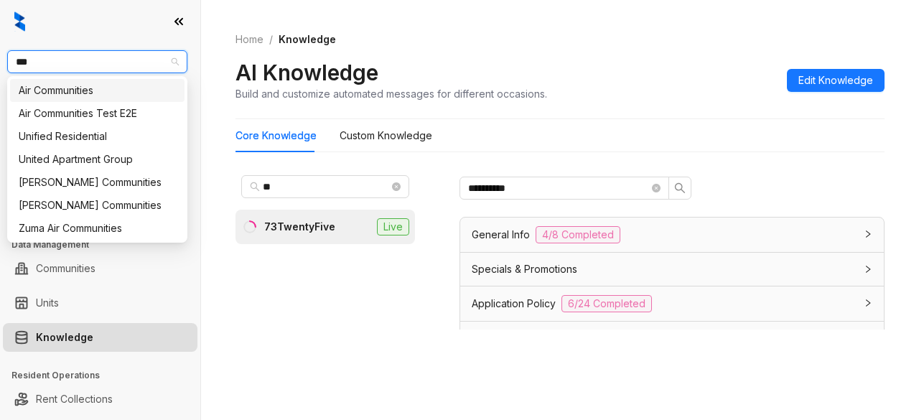
type input "****"
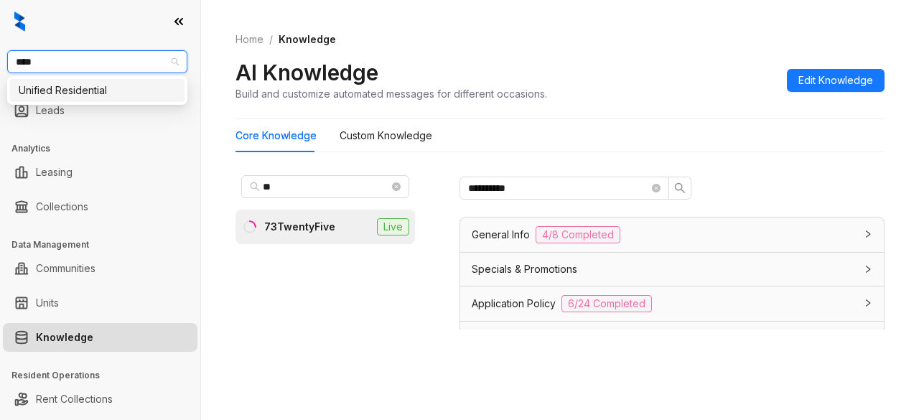
click at [98, 84] on div "Unified Residential" at bounding box center [97, 91] width 157 height 16
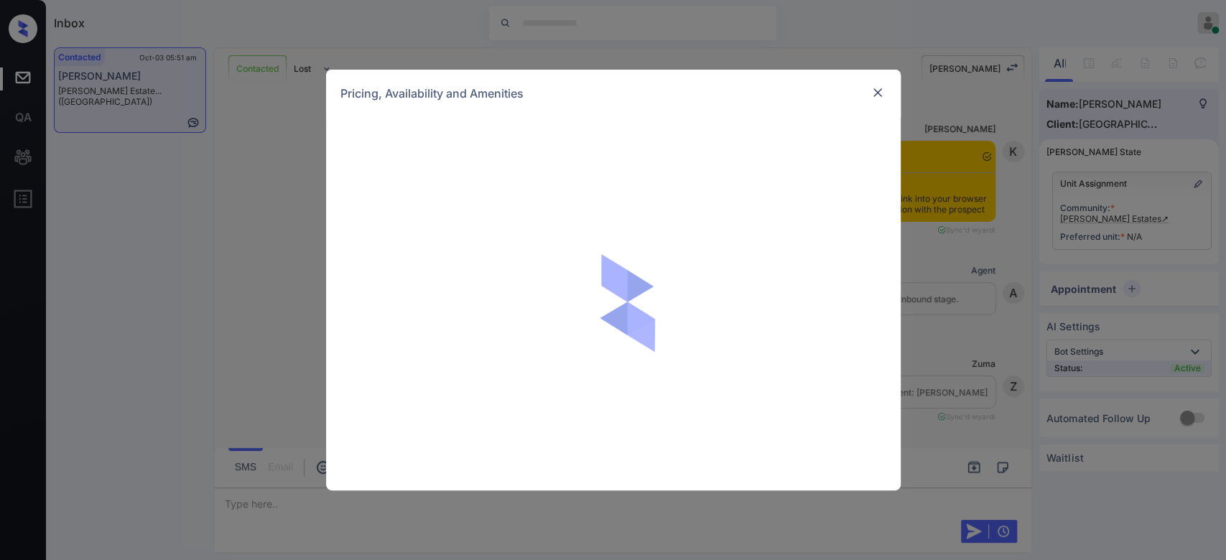
scroll to position [1914, 0]
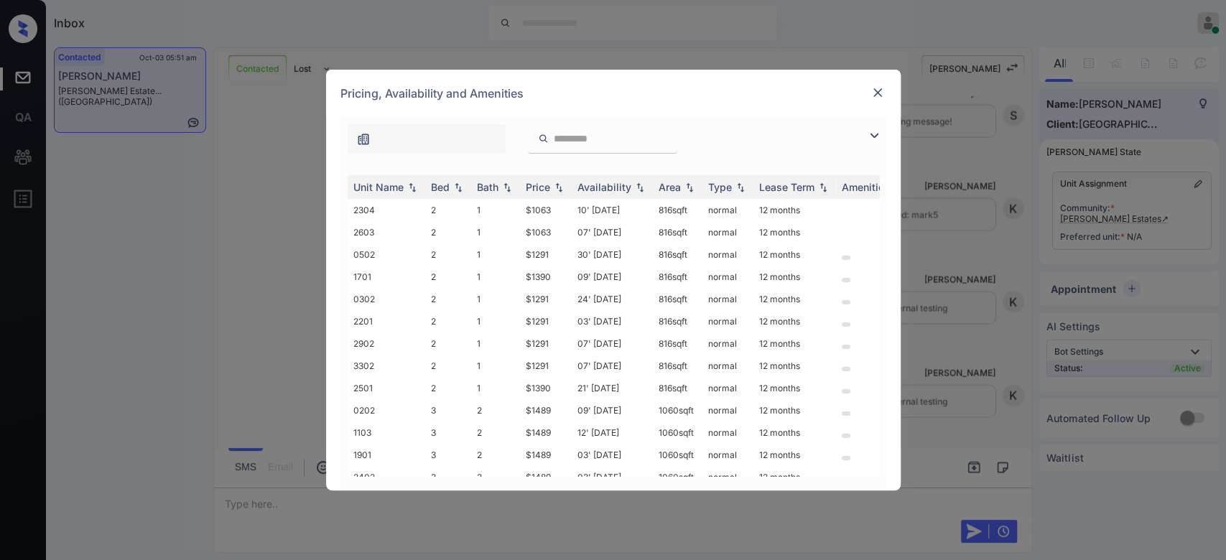
click at [875, 89] on img at bounding box center [878, 92] width 14 height 14
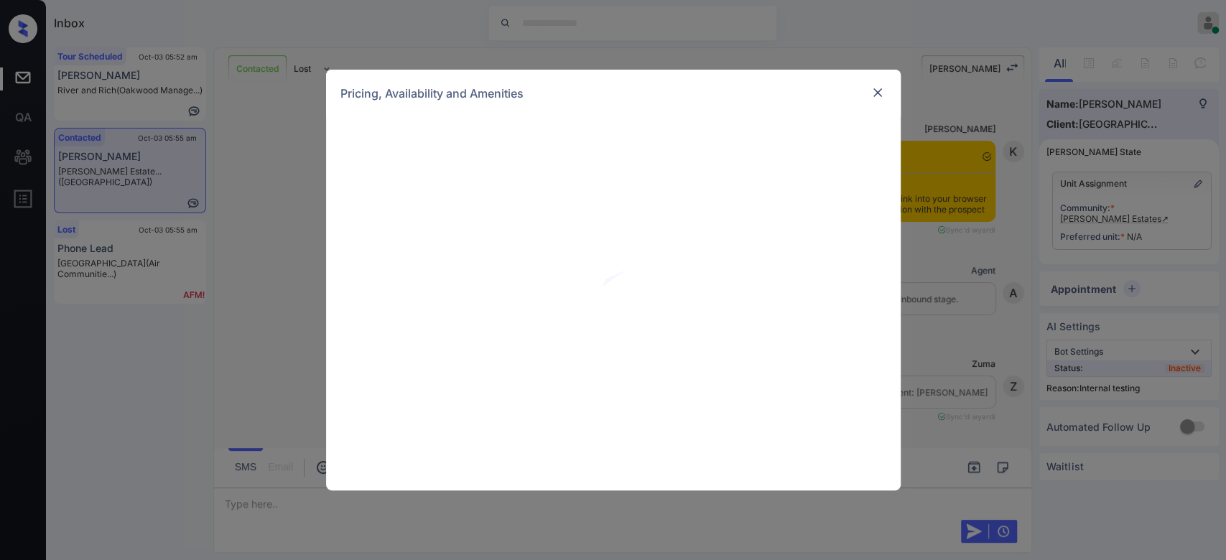
scroll to position [2563, 0]
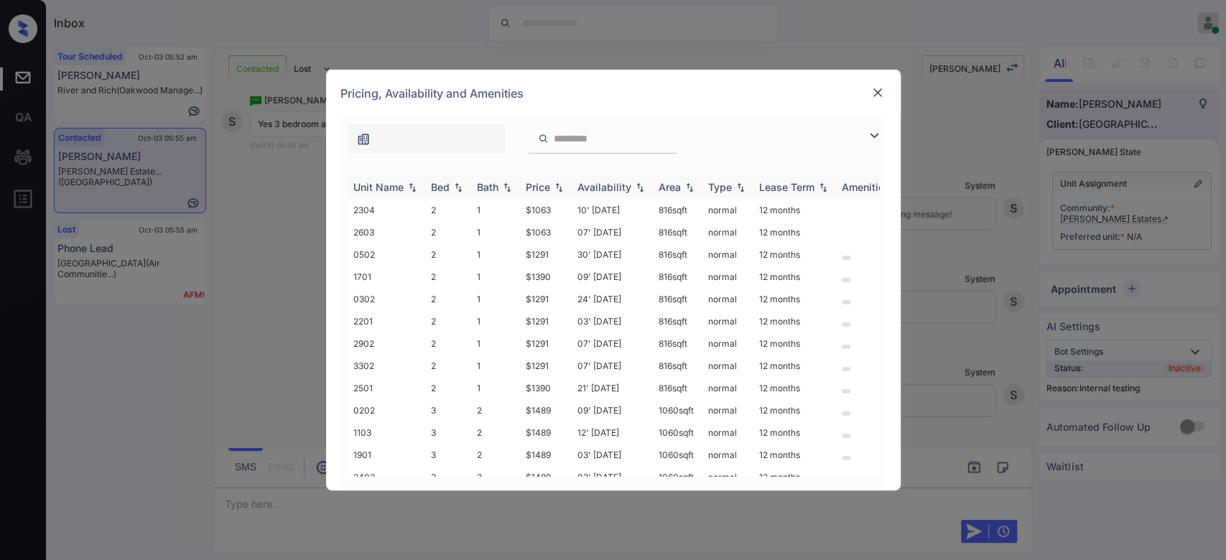
click at [541, 184] on div "Price" at bounding box center [538, 187] width 24 height 12
click at [539, 404] on td "$1489" at bounding box center [546, 407] width 52 height 22
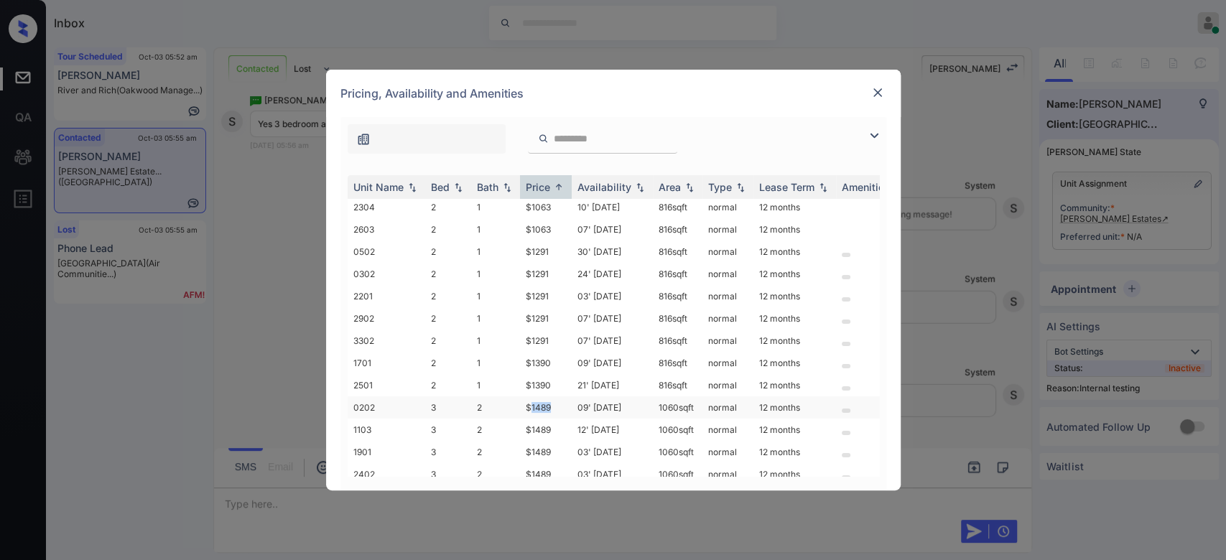
click at [539, 404] on td "$1489" at bounding box center [546, 407] width 52 height 22
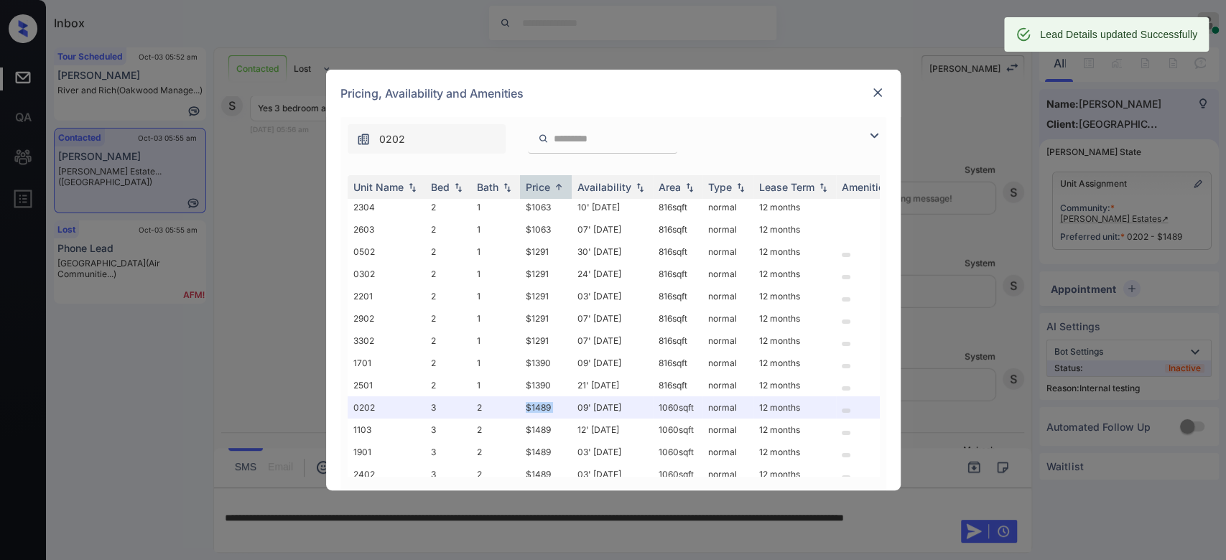
scroll to position [2656, 0]
click at [879, 97] on img at bounding box center [878, 92] width 14 height 14
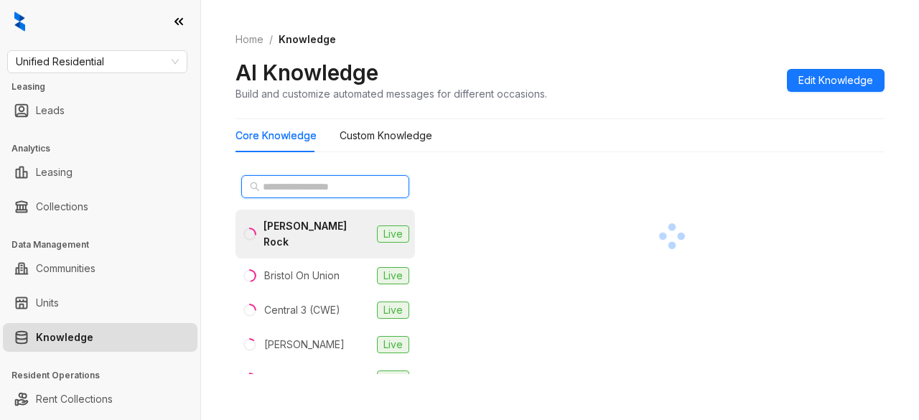
click at [296, 189] on input "text" at bounding box center [326, 187] width 126 height 16
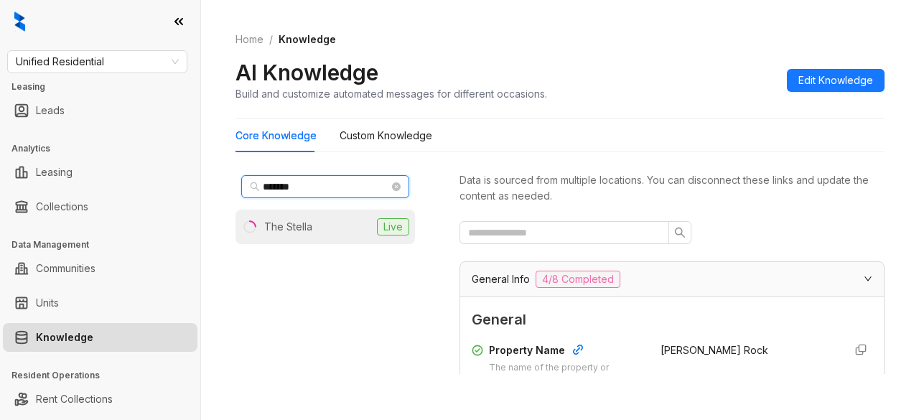
type input "*******"
click at [297, 223] on div "The Stella" at bounding box center [288, 227] width 48 height 16
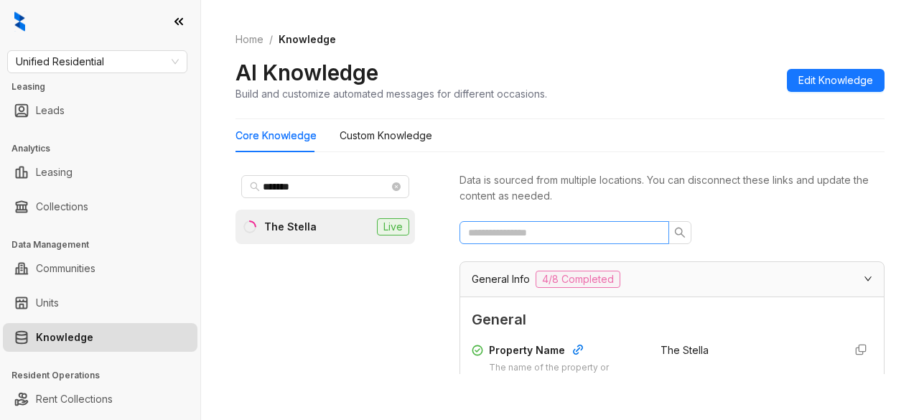
click at [552, 241] on span at bounding box center [565, 232] width 210 height 23
click at [552, 233] on input "text" at bounding box center [558, 233] width 181 height 16
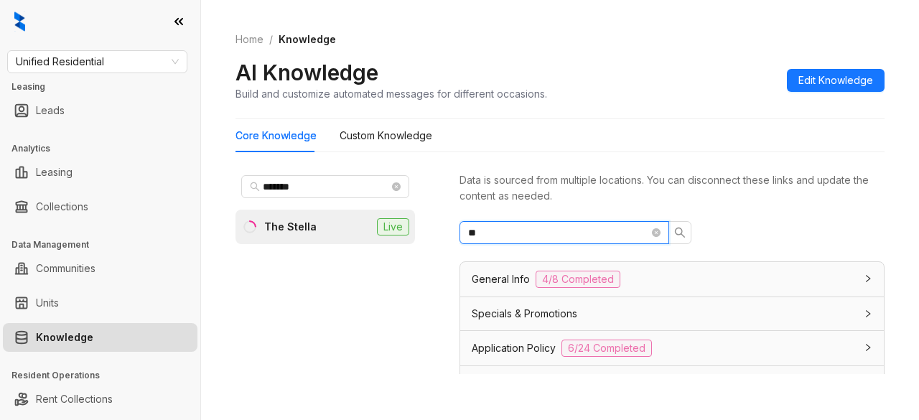
type input "*"
click at [679, 231] on icon "search" at bounding box center [679, 232] width 11 height 11
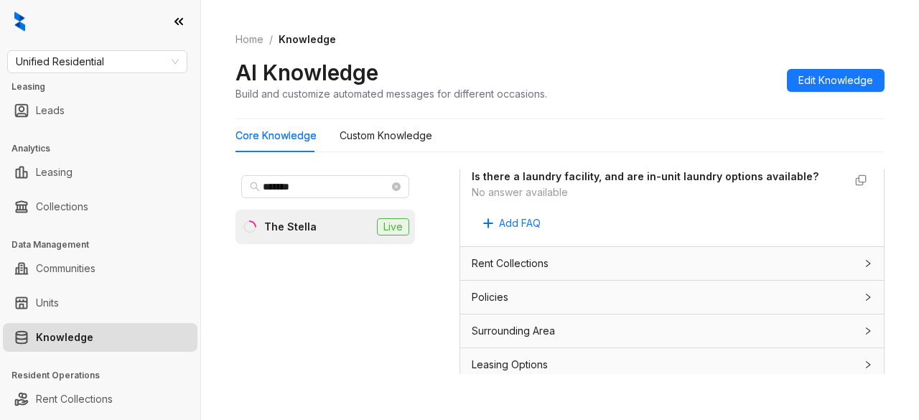
scroll to position [45, 0]
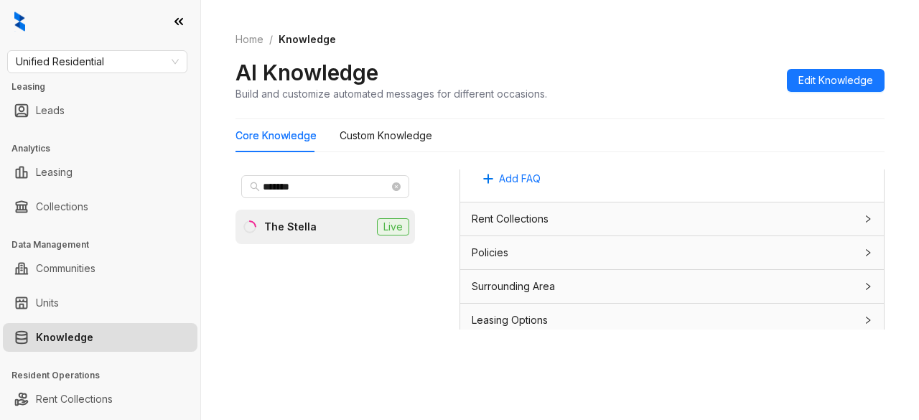
type input "*******"
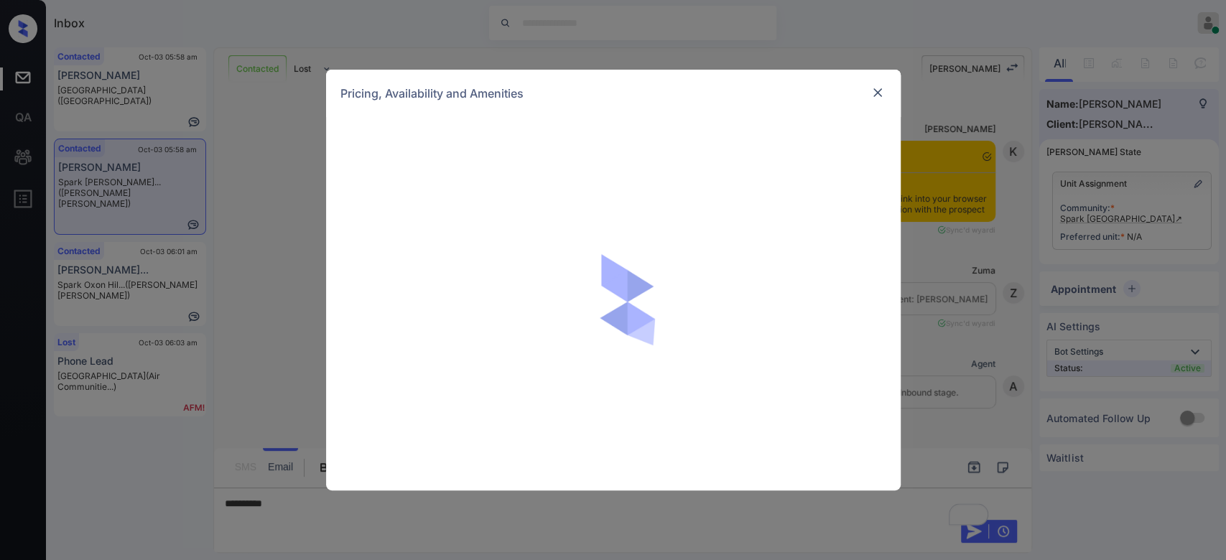
scroll to position [950, 0]
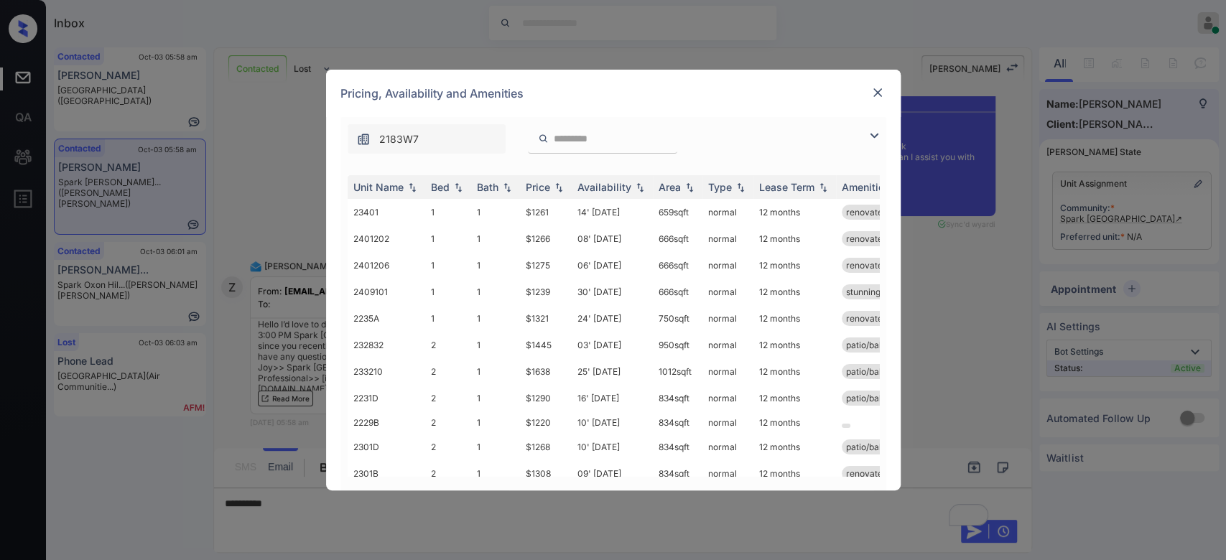
click at [876, 96] on img at bounding box center [878, 92] width 14 height 14
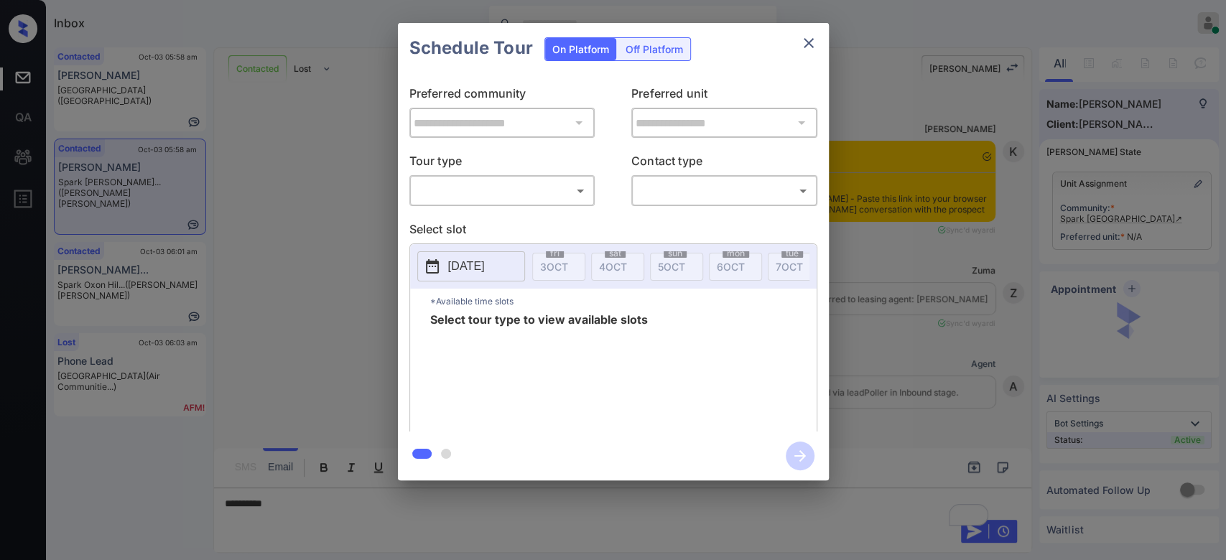
scroll to position [950, 0]
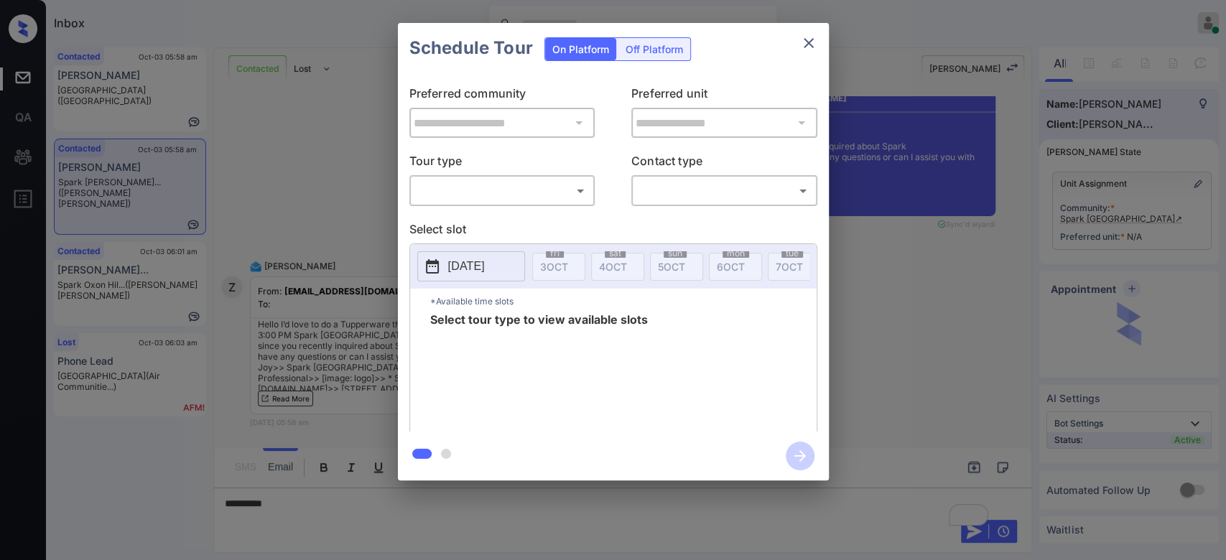
click at [552, 189] on body "Inbox Mukesh Online Set yourself offline Set yourself on break Profile Switch t…" at bounding box center [613, 280] width 1226 height 560
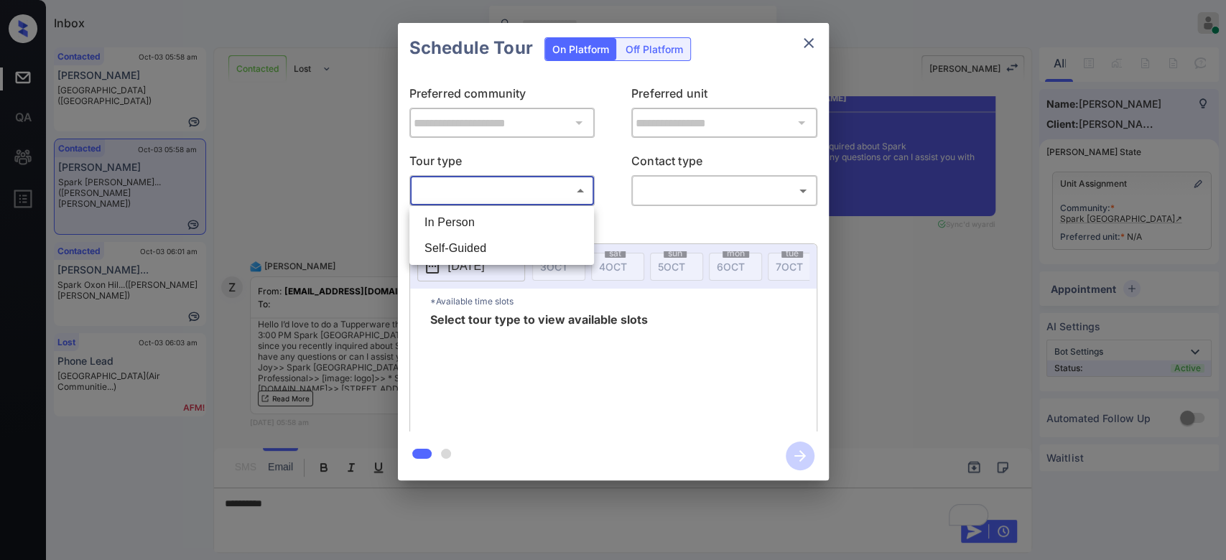
click at [473, 232] on li "In Person" at bounding box center [501, 223] width 177 height 26
type input "********"
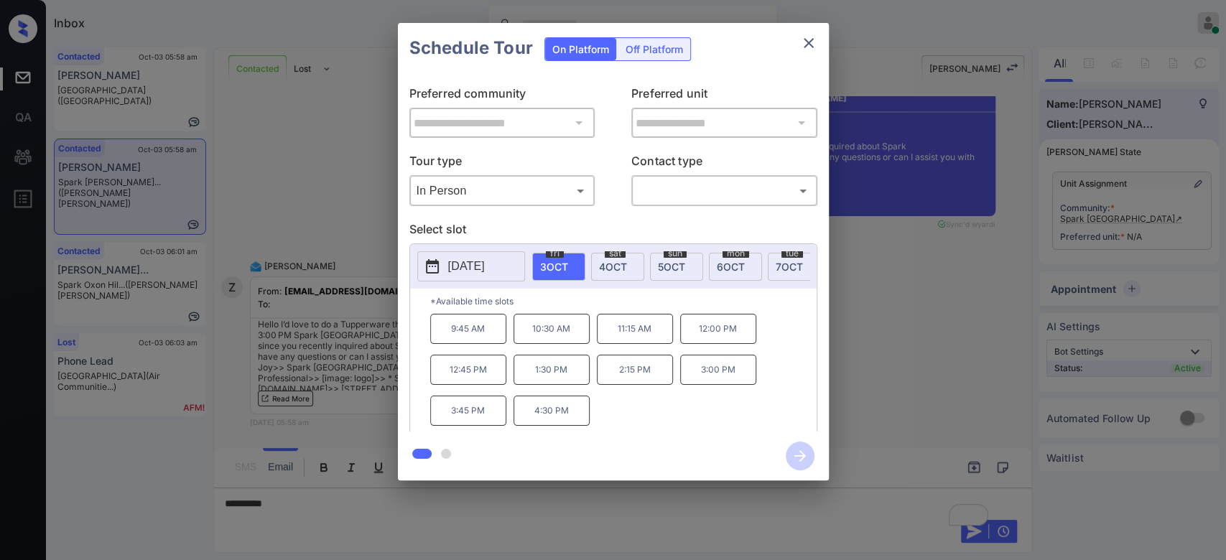
click at [469, 229] on p "Select slot" at bounding box center [613, 232] width 408 height 23
click at [485, 259] on p "[DATE]" at bounding box center [466, 266] width 37 height 17
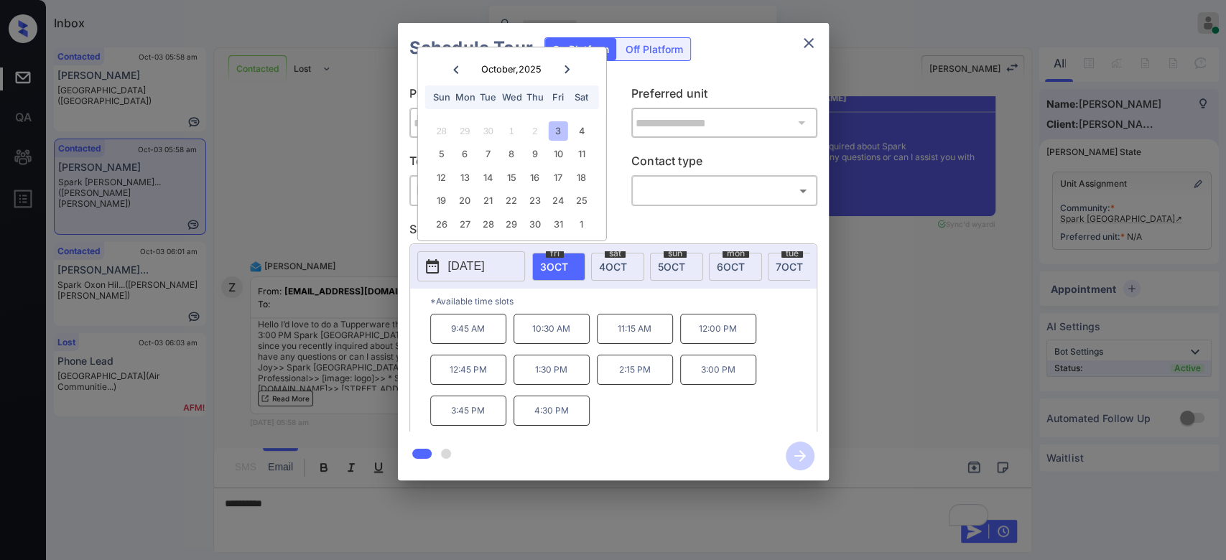
click at [569, 69] on icon at bounding box center [567, 69] width 5 height 8
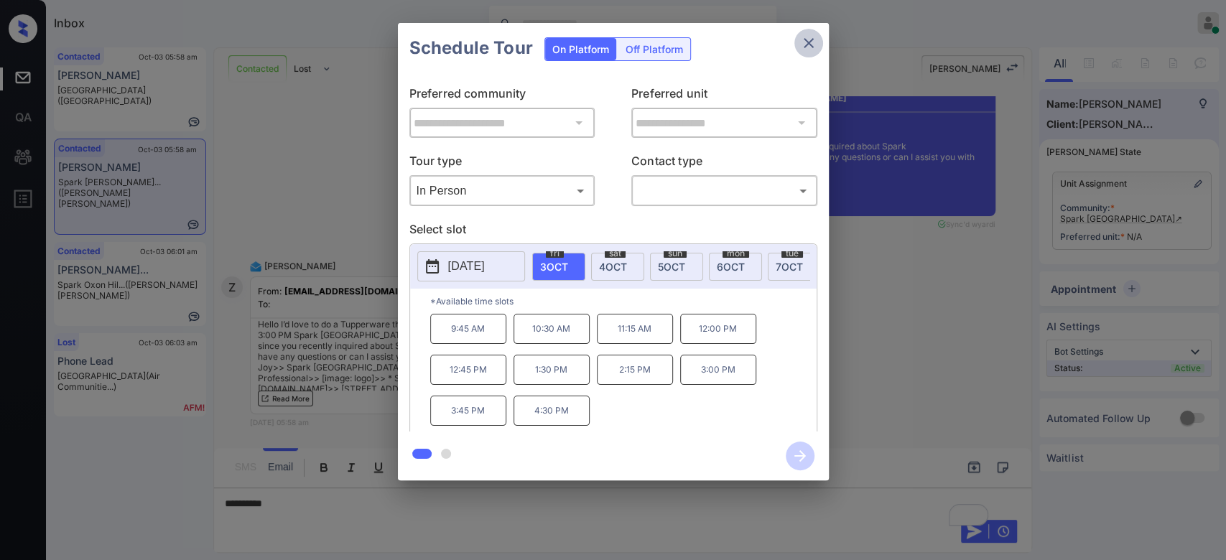
click at [813, 39] on icon "close" at bounding box center [808, 42] width 17 height 17
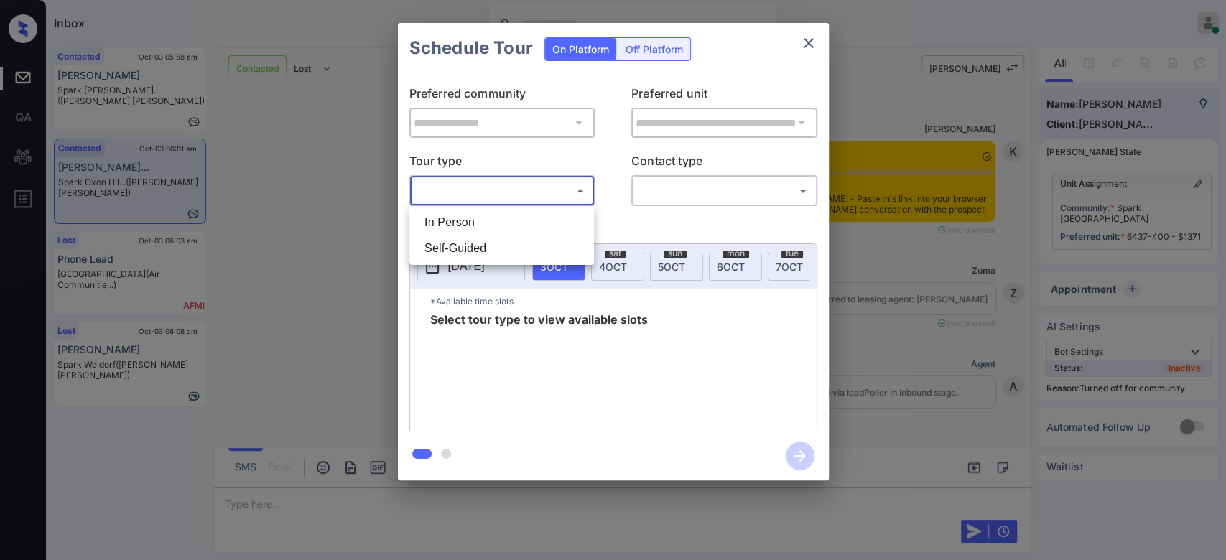
scroll to position [844, 0]
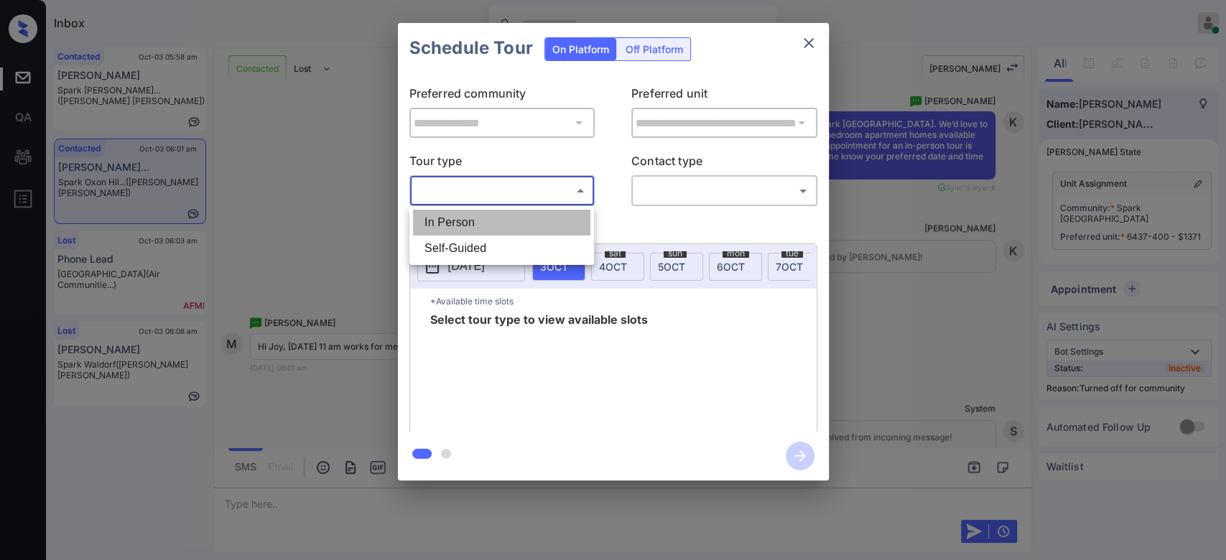
click at [483, 218] on li "In Person" at bounding box center [501, 223] width 177 height 26
type input "********"
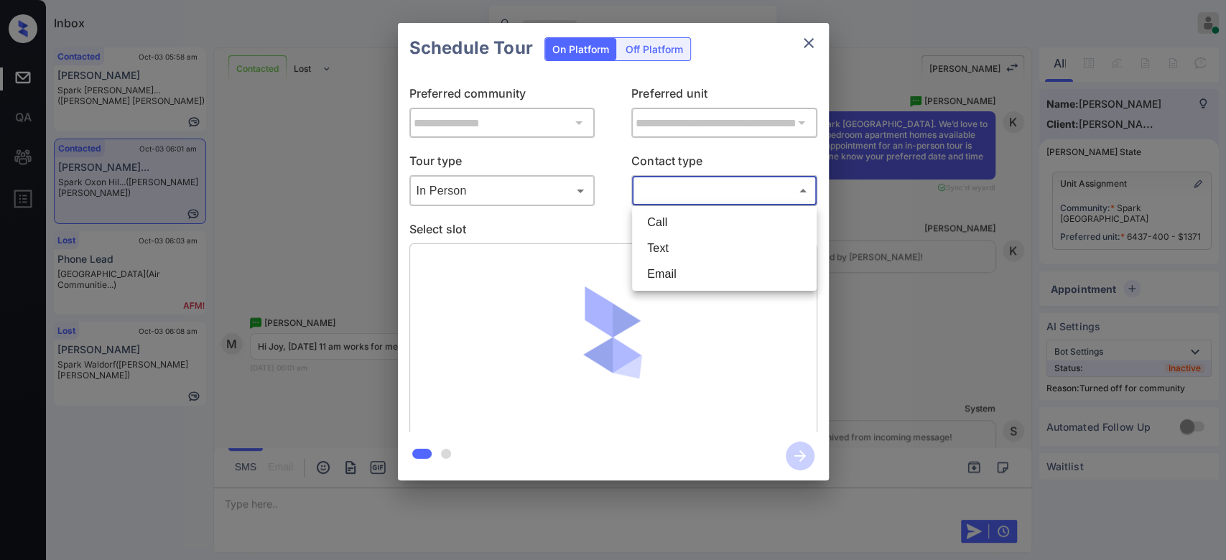
click at [743, 193] on body "Inbox Mukesh Online Set yourself offline Set yourself on break Profile Switch t…" at bounding box center [613, 280] width 1226 height 560
click at [701, 238] on li "Text" at bounding box center [724, 249] width 177 height 26
type input "****"
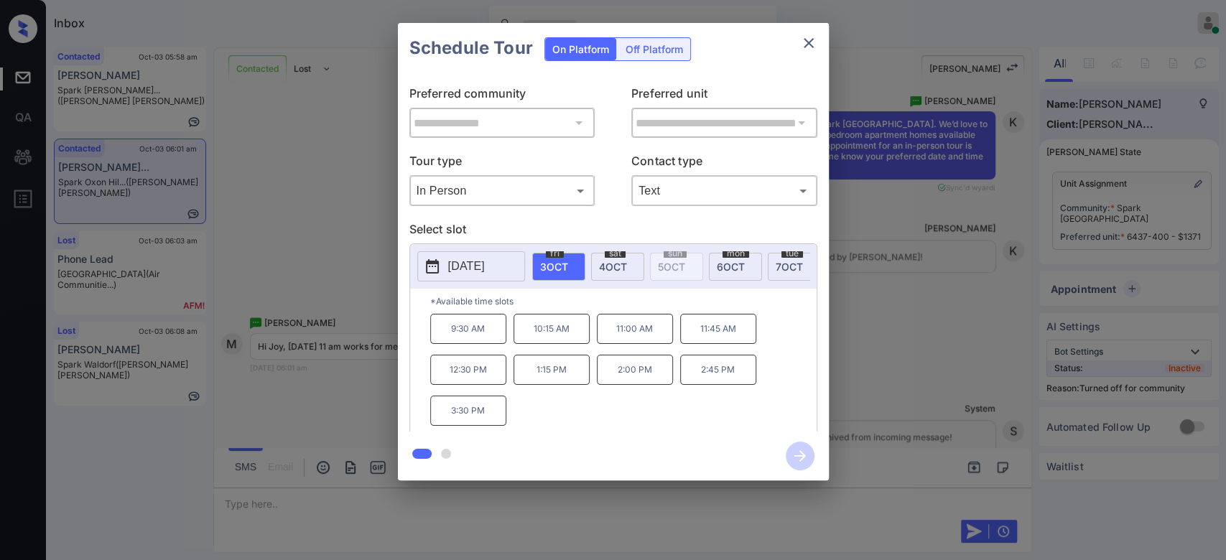
click at [736, 272] on div "mon 6 OCT" at bounding box center [735, 267] width 53 height 28
click at [810, 43] on icon "close" at bounding box center [808, 42] width 17 height 17
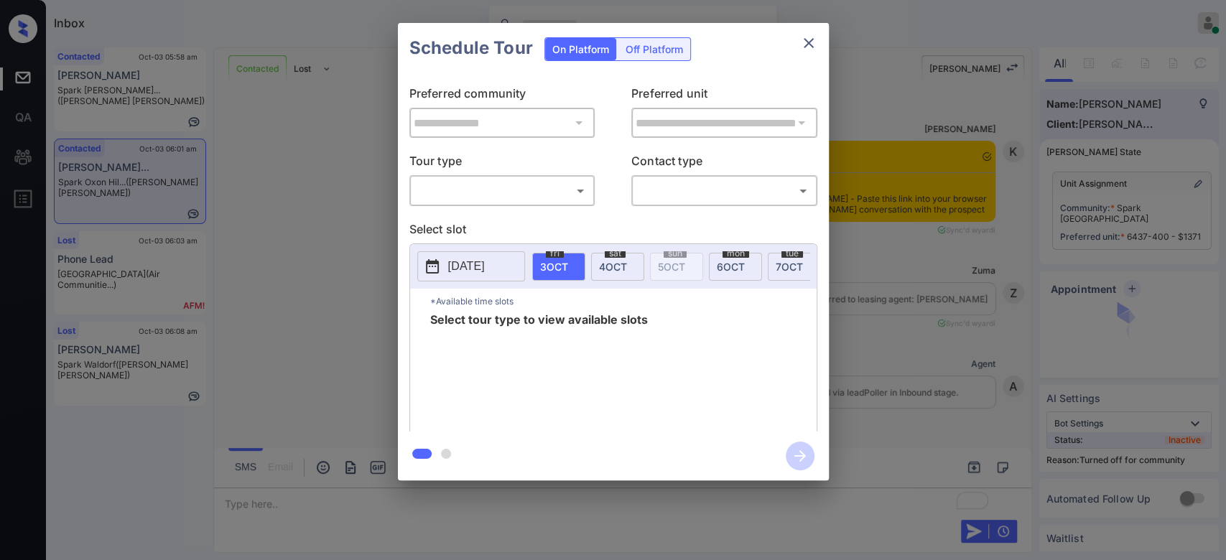
scroll to position [1252, 0]
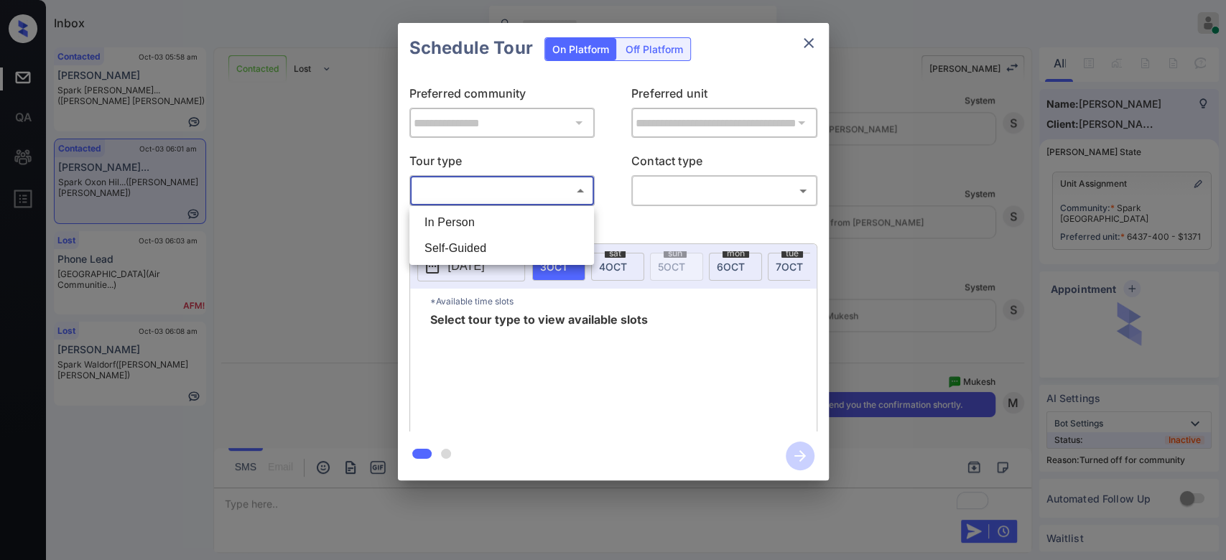
click at [523, 180] on body "Inbox Mukesh Online Set yourself offline Set yourself on break Profile Switch t…" at bounding box center [613, 280] width 1226 height 560
click at [458, 226] on li "In Person" at bounding box center [501, 223] width 177 height 26
type input "********"
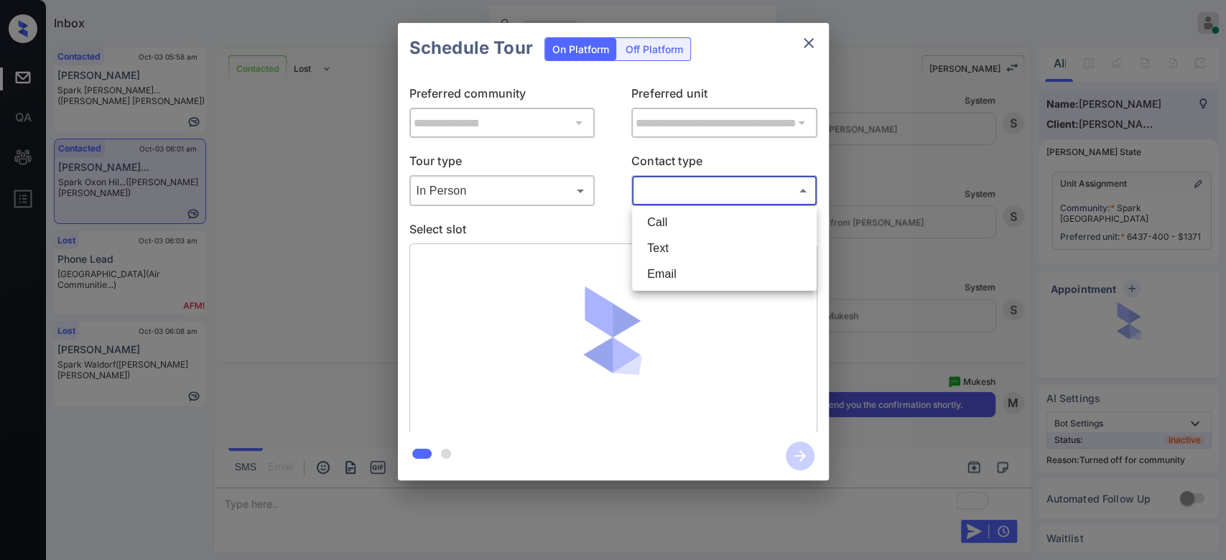
click at [674, 183] on body "Inbox Mukesh Online Set yourself offline Set yourself on break Profile Switch t…" at bounding box center [613, 280] width 1226 height 560
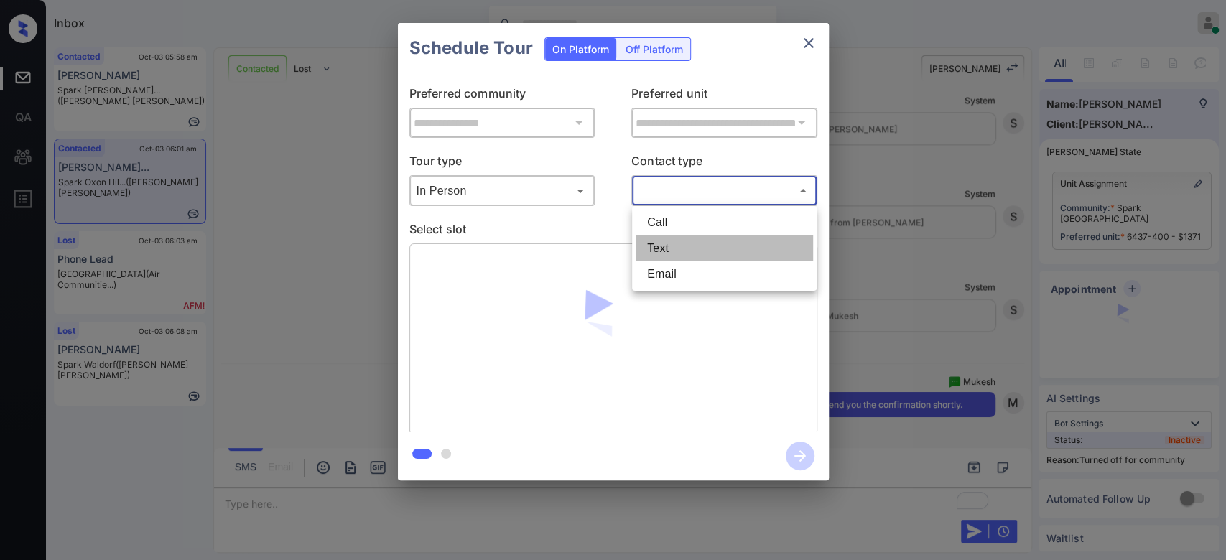
click at [667, 244] on li "Text" at bounding box center [724, 249] width 177 height 26
type input "****"
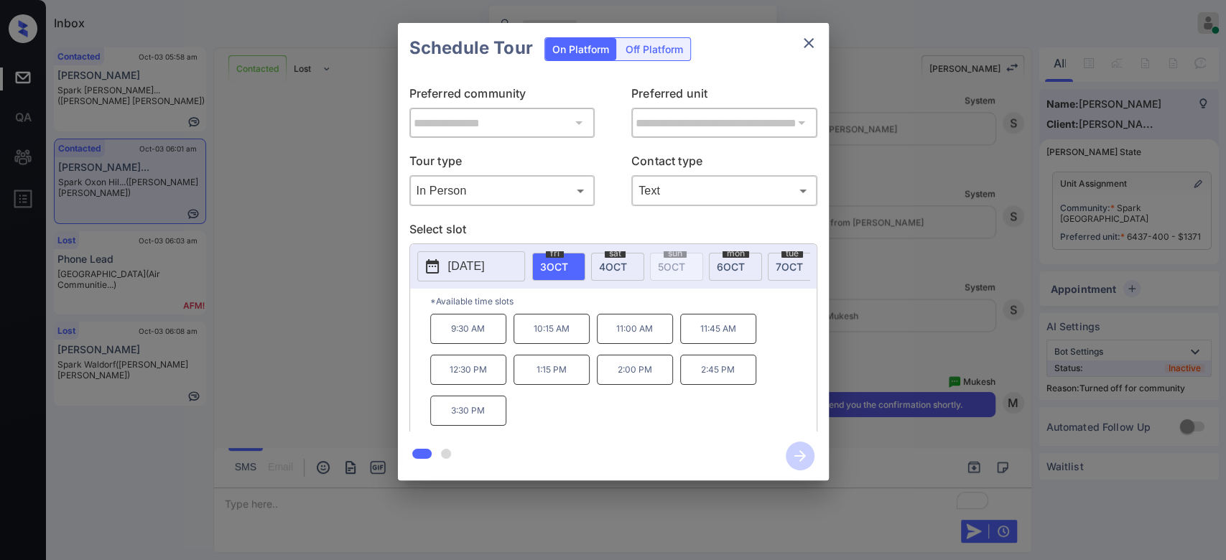
click at [736, 261] on span "6 OCT" at bounding box center [731, 267] width 28 height 12
click at [630, 329] on p "11:00 AM" at bounding box center [635, 329] width 76 height 30
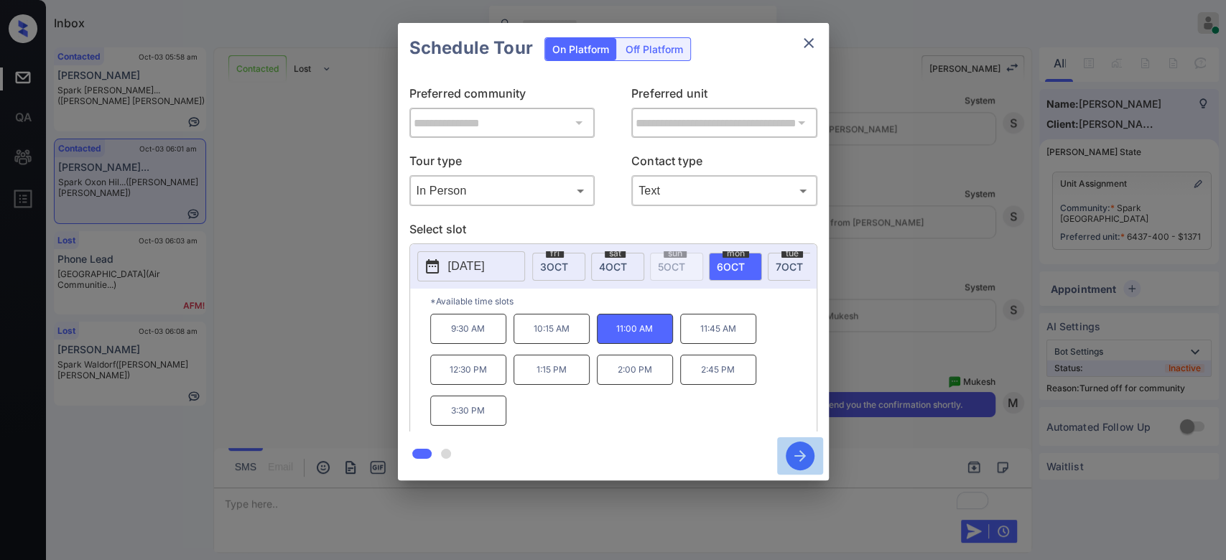
click at [802, 460] on icon "button" at bounding box center [800, 456] width 29 height 29
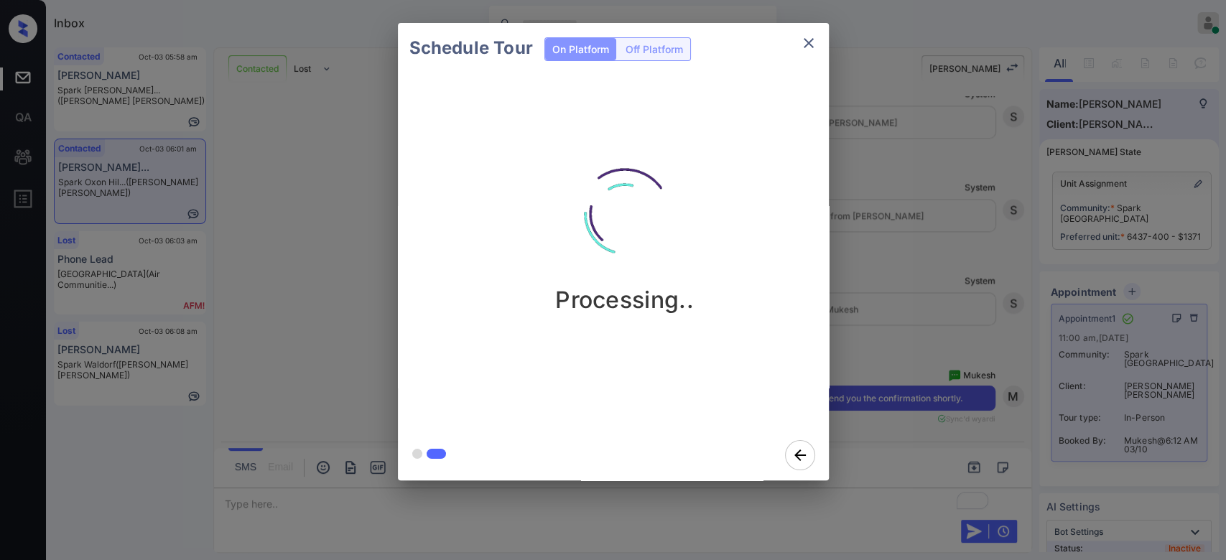
click at [818, 296] on div "Processing.." at bounding box center [624, 228] width 431 height 172
click at [941, 267] on div "Schedule Tour On Platform Off Platform Processing.." at bounding box center [613, 252] width 1226 height 504
